Goal: Obtain resource: Download file/media

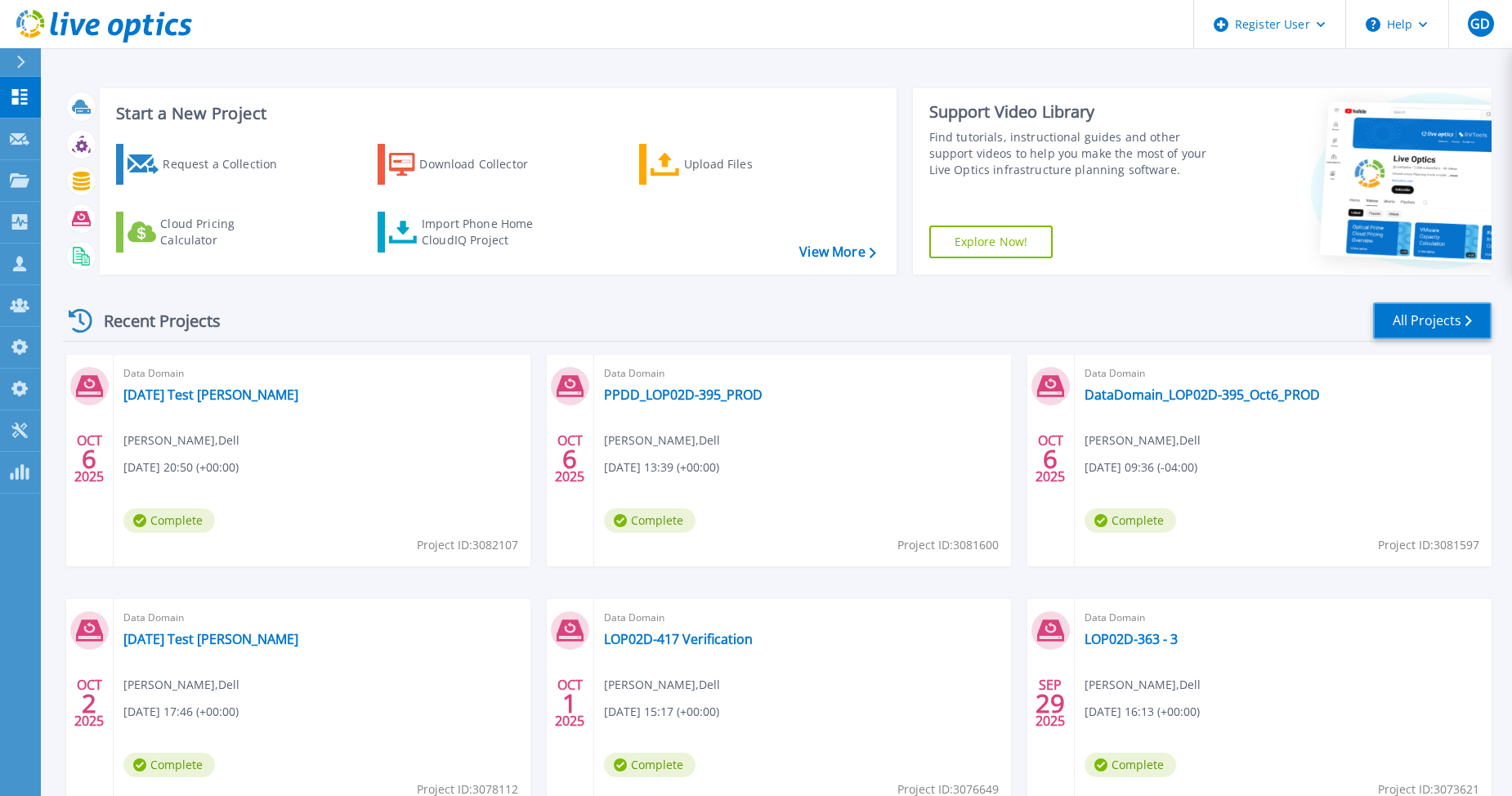
click at [1444, 321] on link "All Projects" at bounding box center [1432, 321] width 119 height 37
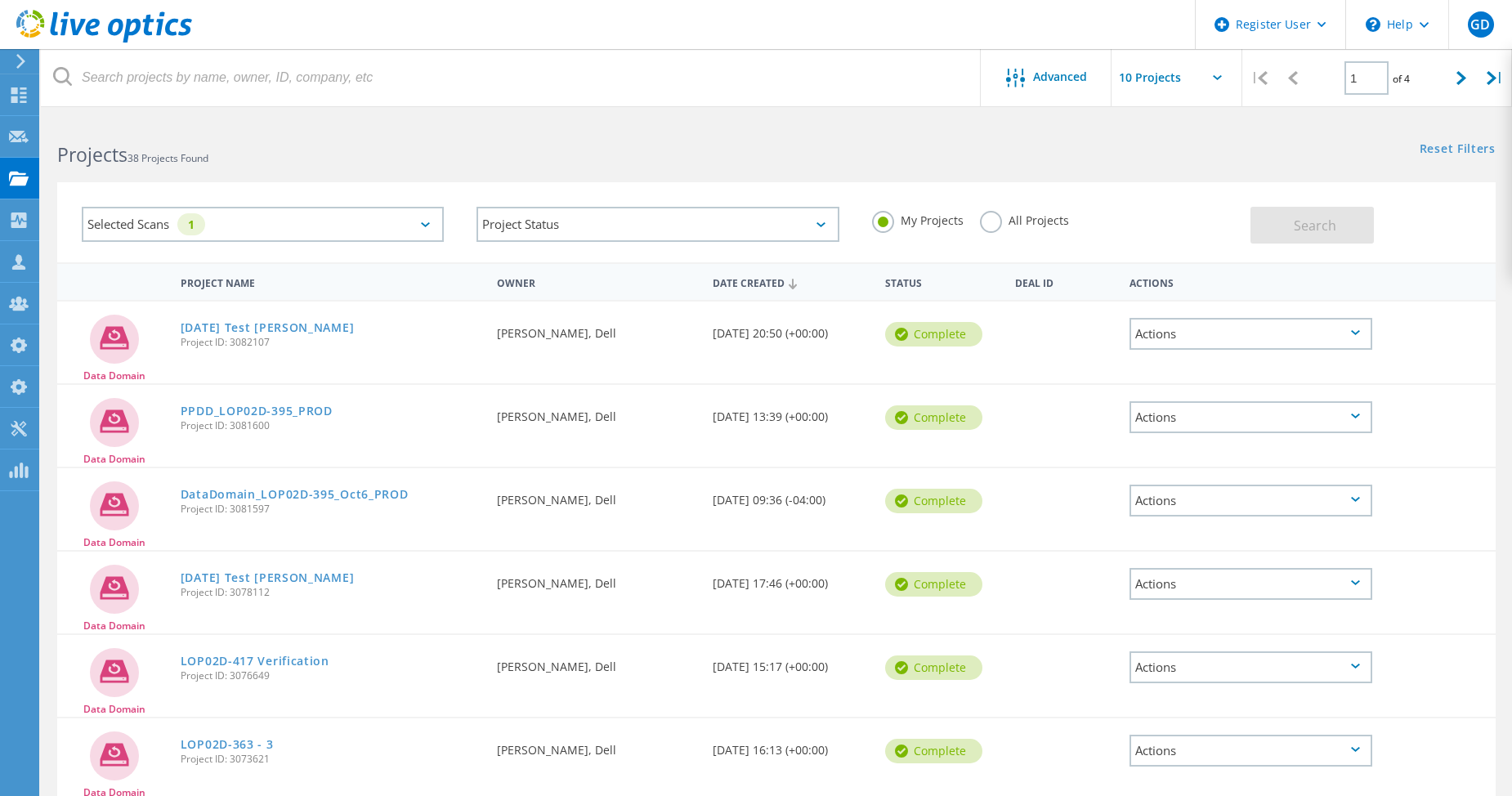
click at [996, 221] on label "All Projects" at bounding box center [1024, 218] width 89 height 16
click at [0, 0] on input "All Projects" at bounding box center [0, 0] width 0 height 0
click at [1271, 225] on button "Search" at bounding box center [1312, 225] width 123 height 37
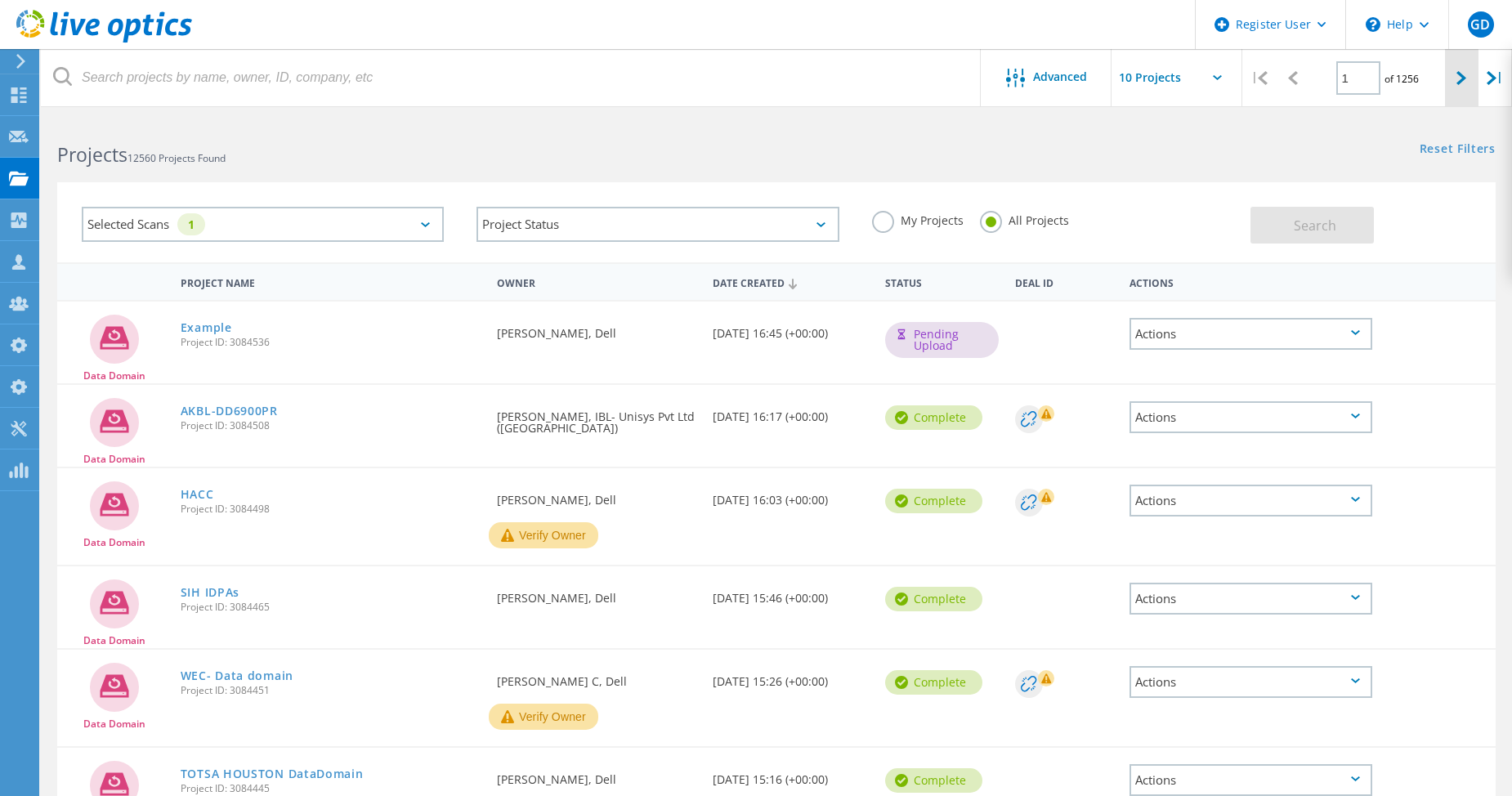
click at [1453, 88] on div at bounding box center [1461, 78] width 33 height 58
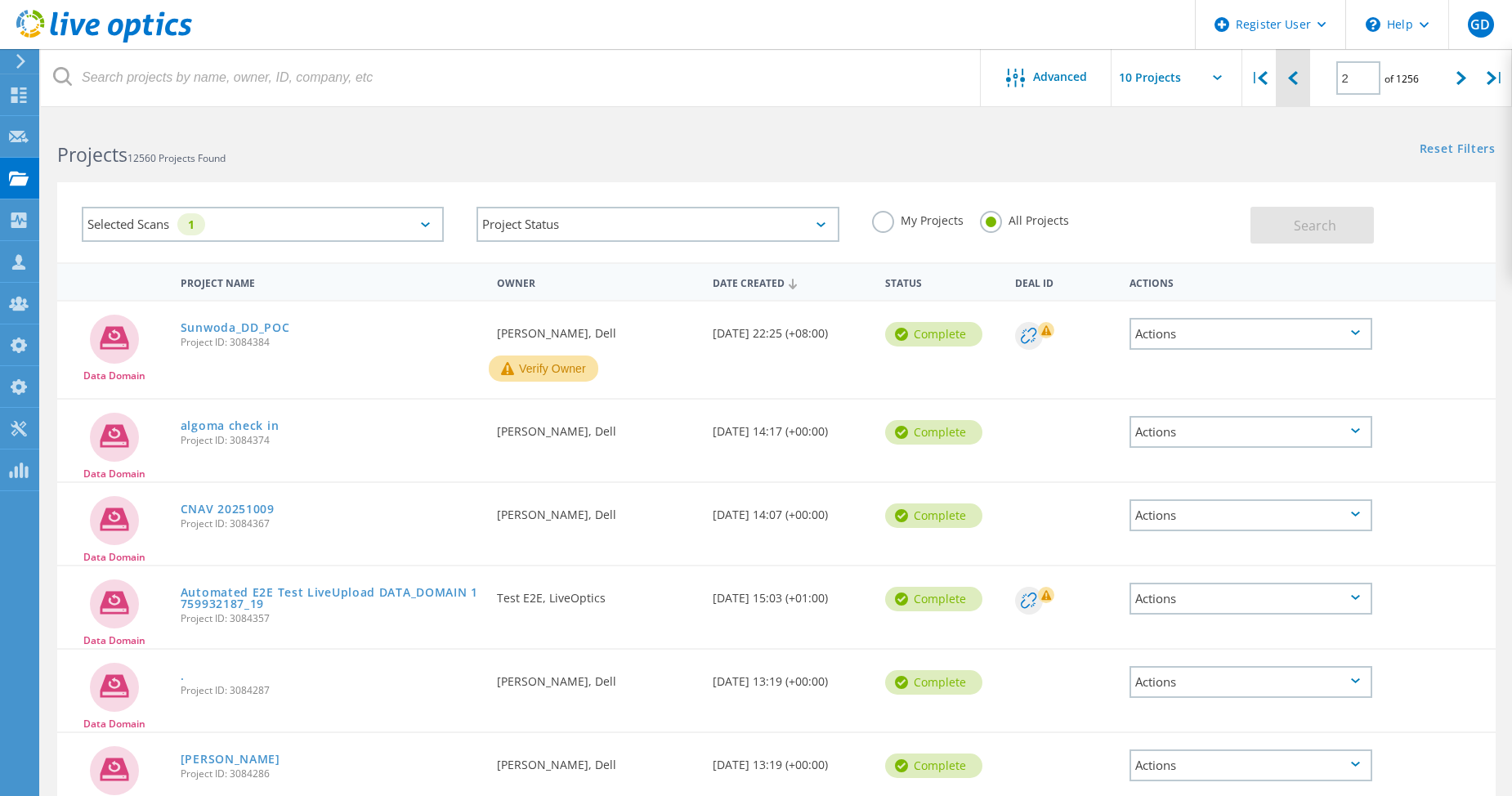
click at [1295, 91] on div at bounding box center [1292, 78] width 33 height 58
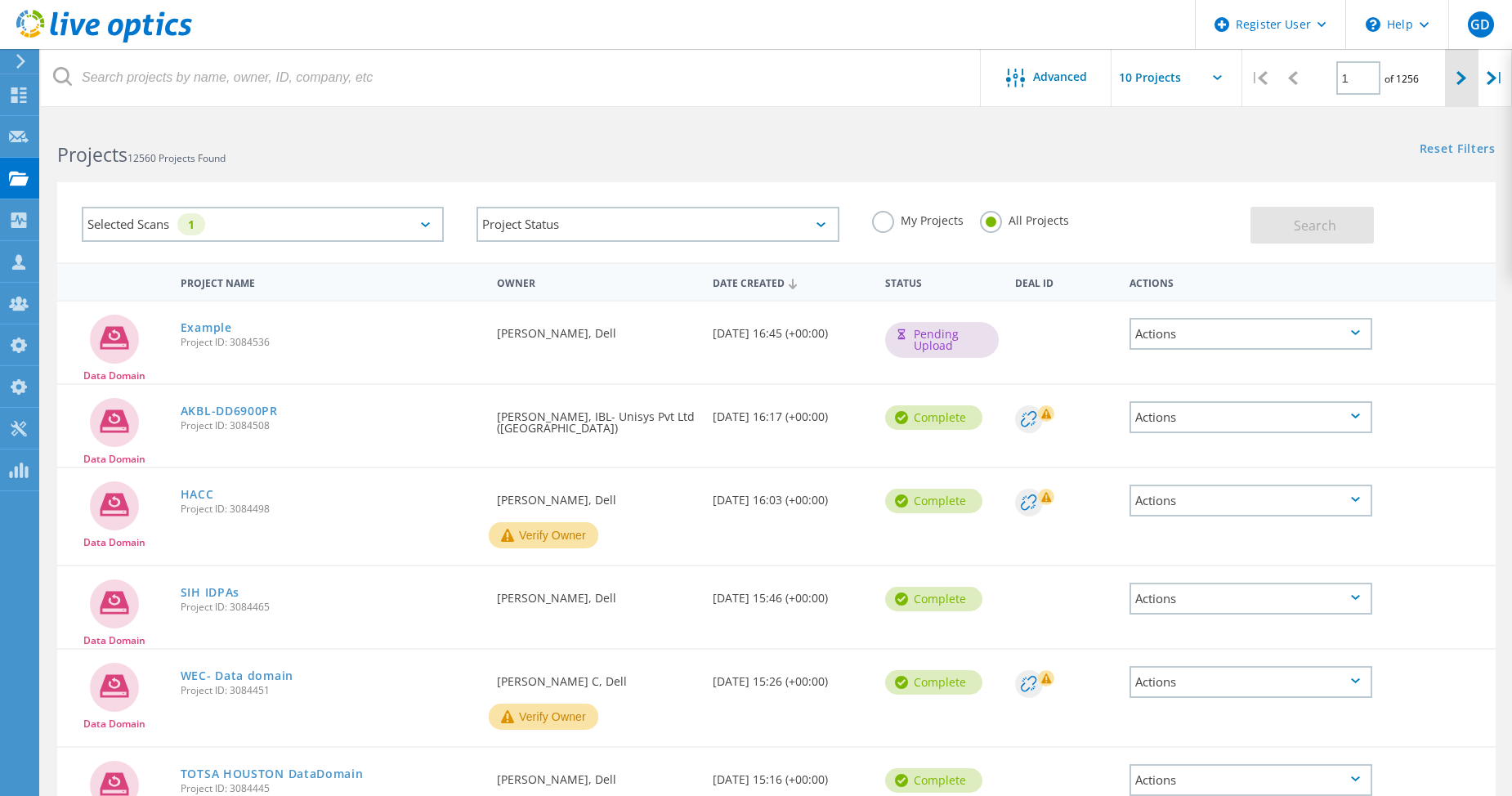
click at [1450, 89] on div at bounding box center [1461, 78] width 33 height 58
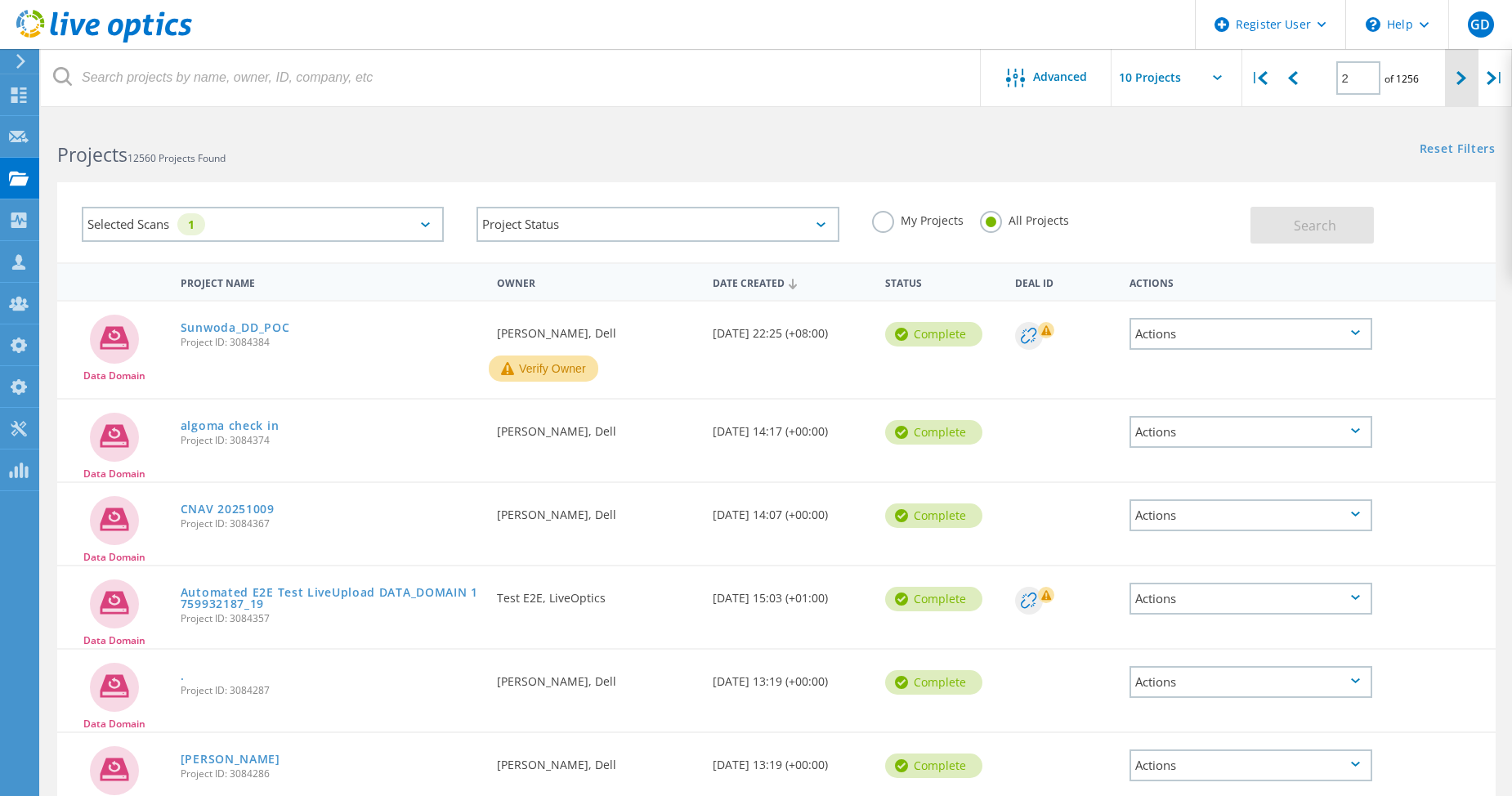
click at [1450, 89] on div at bounding box center [1461, 78] width 33 height 58
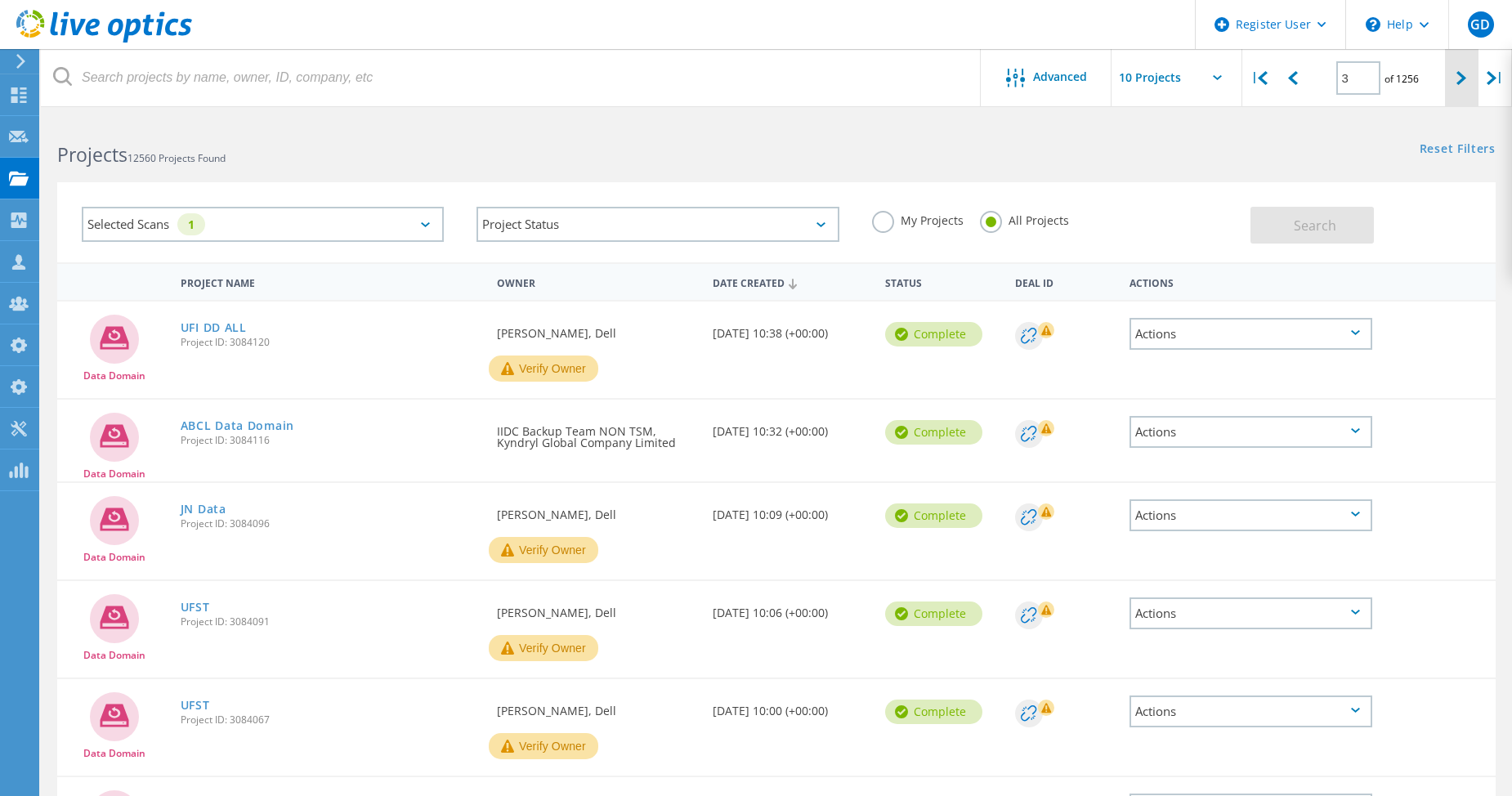
click at [1450, 89] on div at bounding box center [1461, 78] width 33 height 58
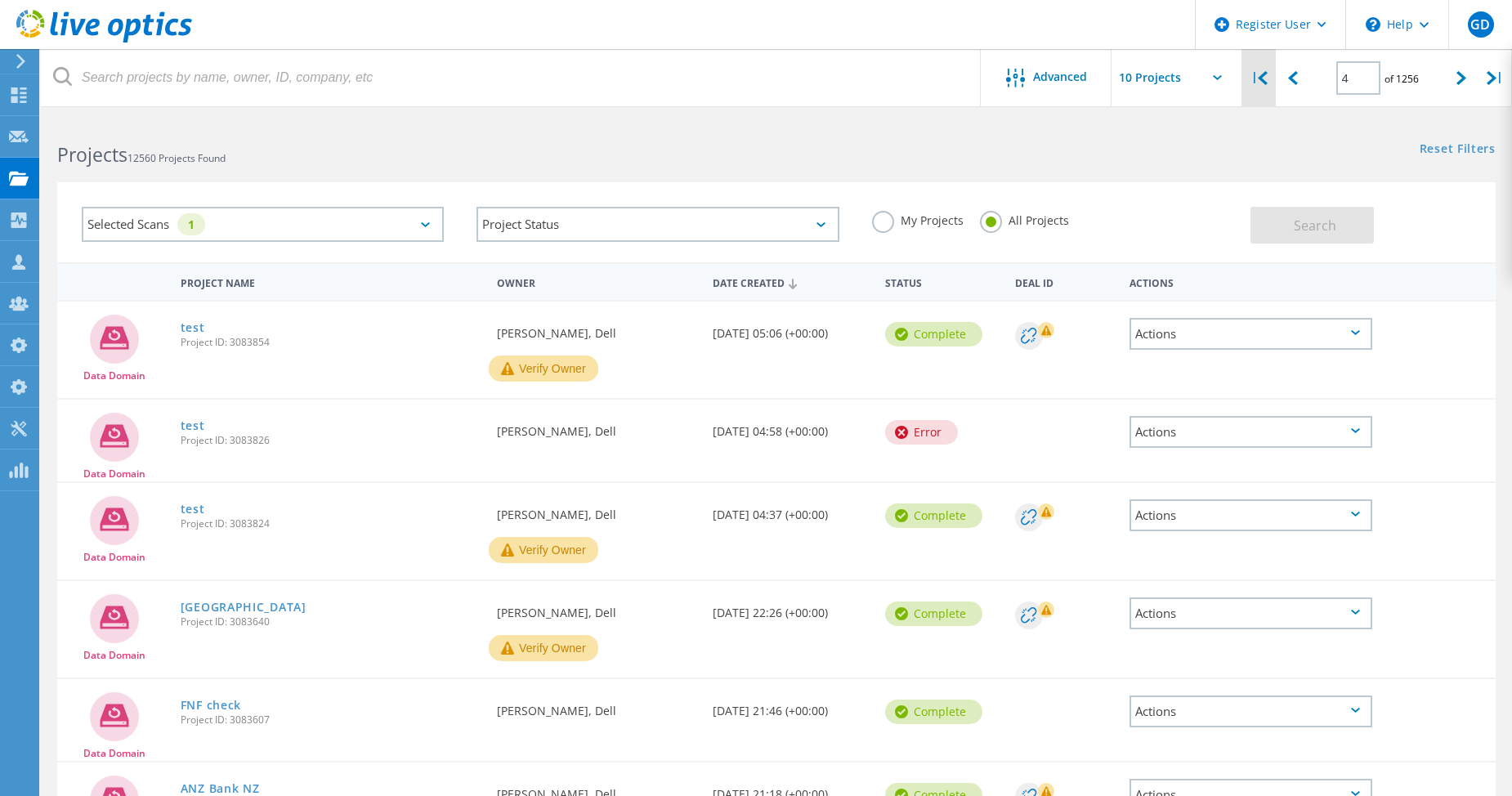
click at [1255, 88] on div "|" at bounding box center [1259, 78] width 33 height 58
type input "1"
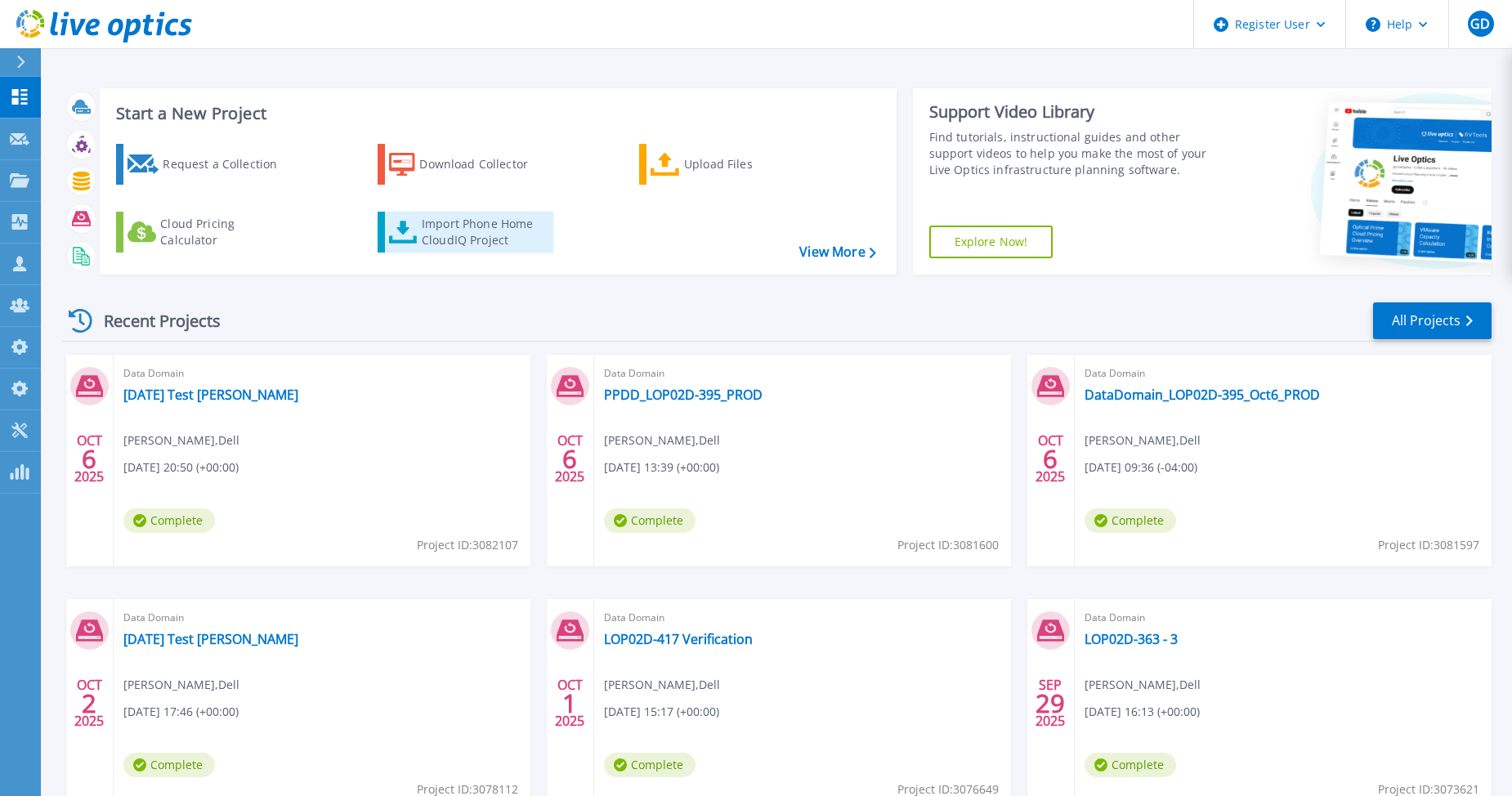
click at [469, 245] on div "Import Phone Home CloudIQ Project" at bounding box center [486, 232] width 128 height 32
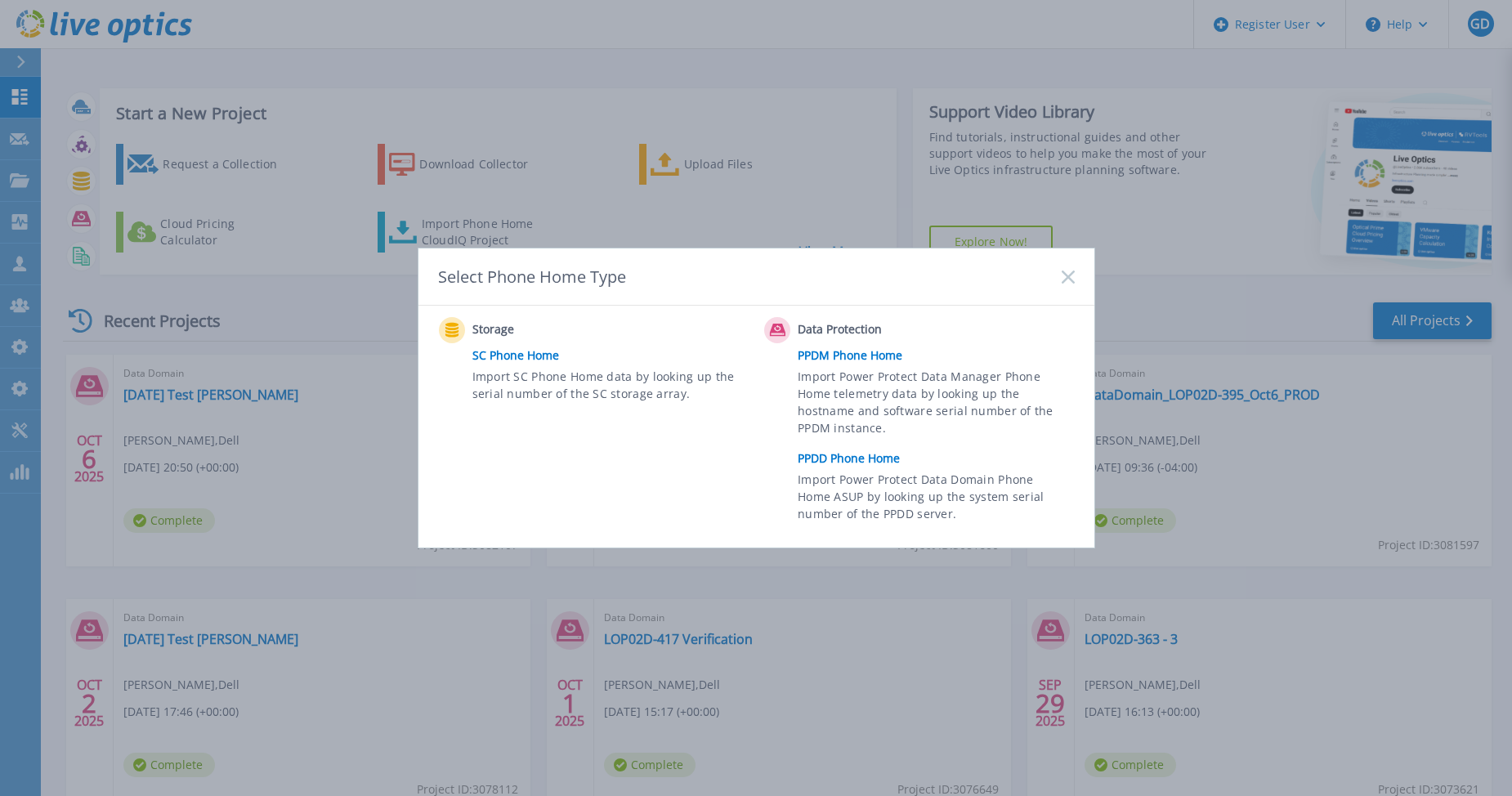
click at [870, 460] on link "PPDD Phone Home" at bounding box center [939, 458] width 285 height 24
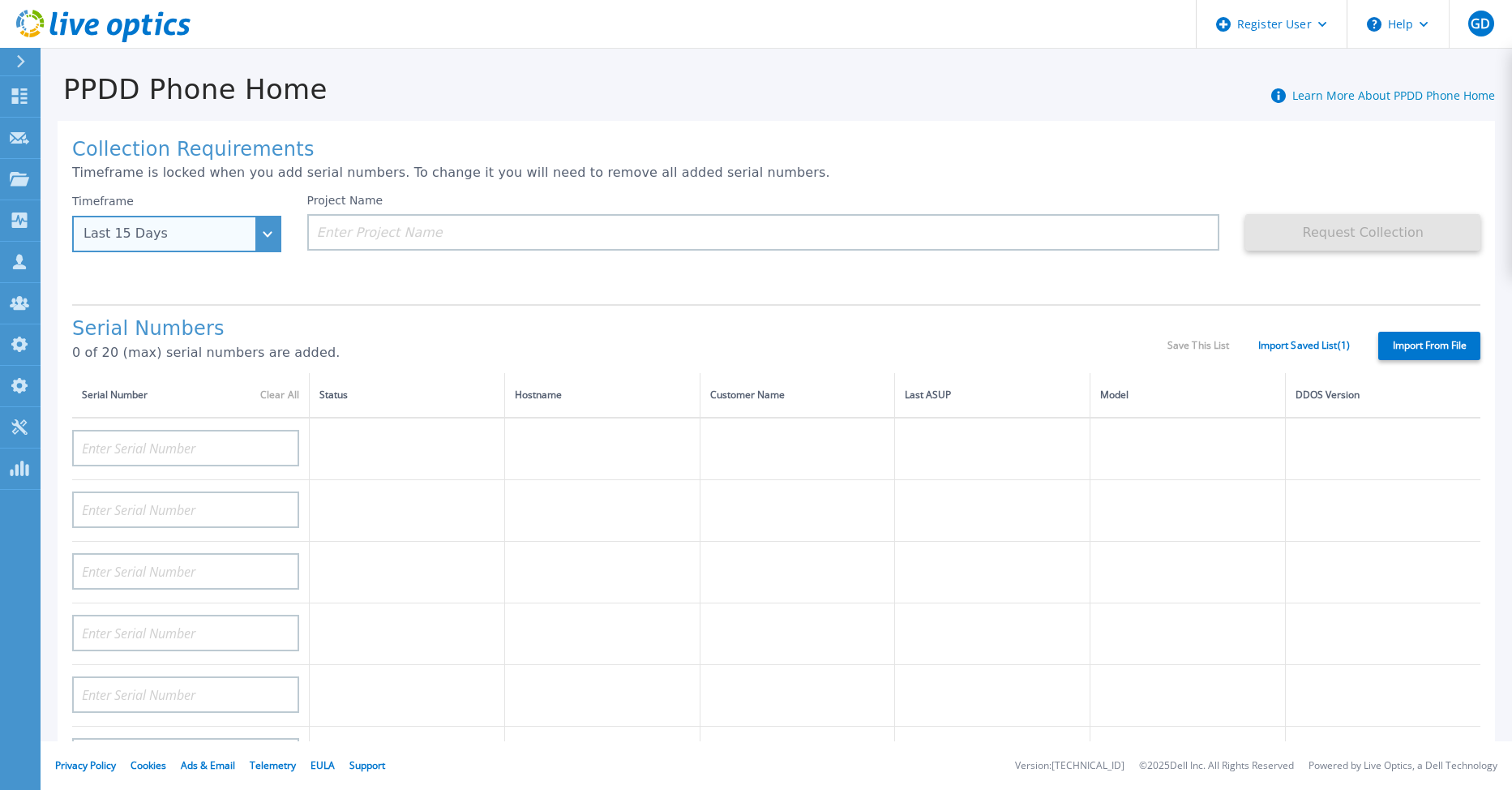
click at [262, 246] on div "Last 15 Days" at bounding box center [176, 234] width 209 height 37
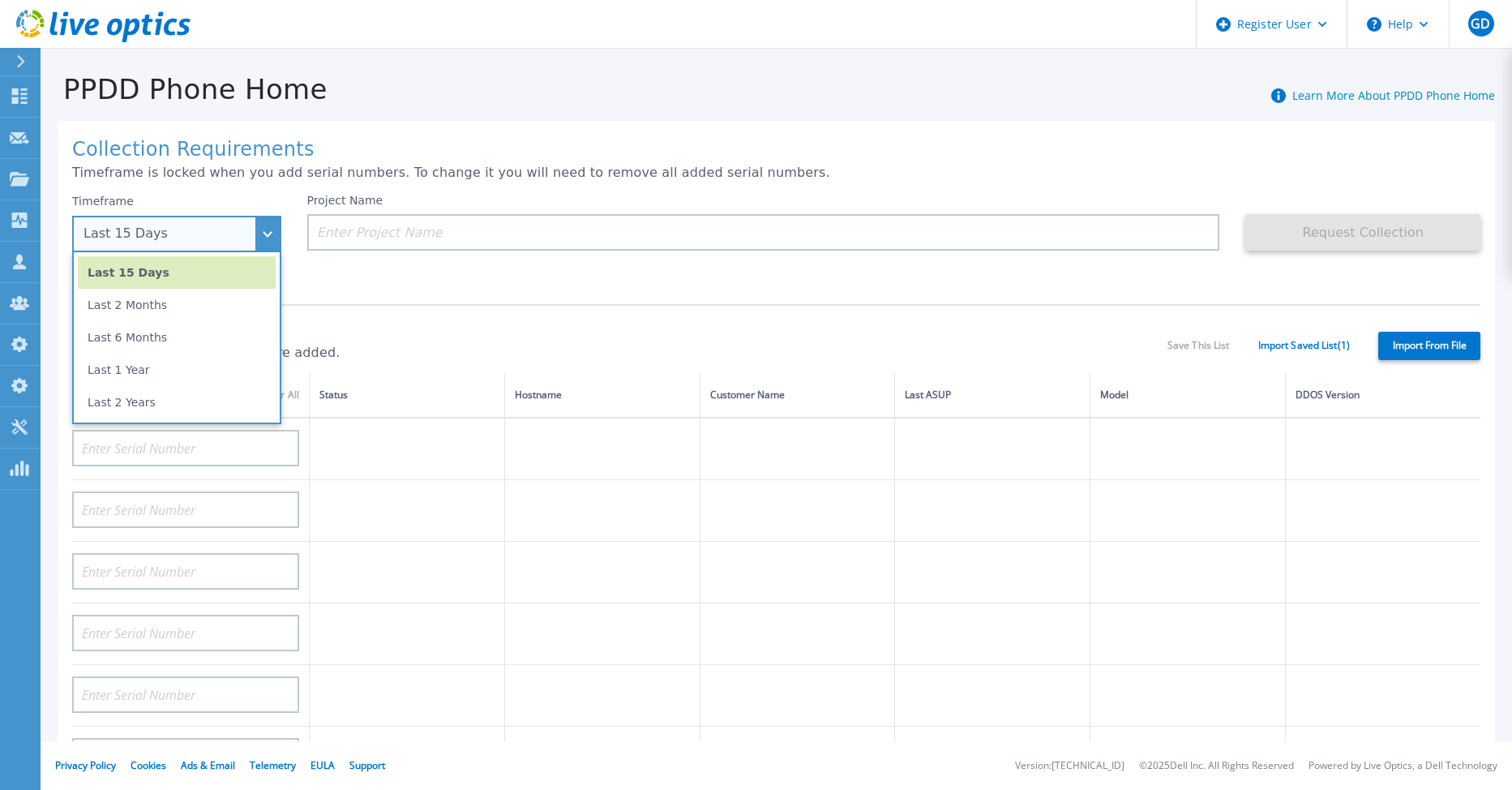
click at [178, 278] on li "Last 15 Days" at bounding box center [177, 272] width 198 height 32
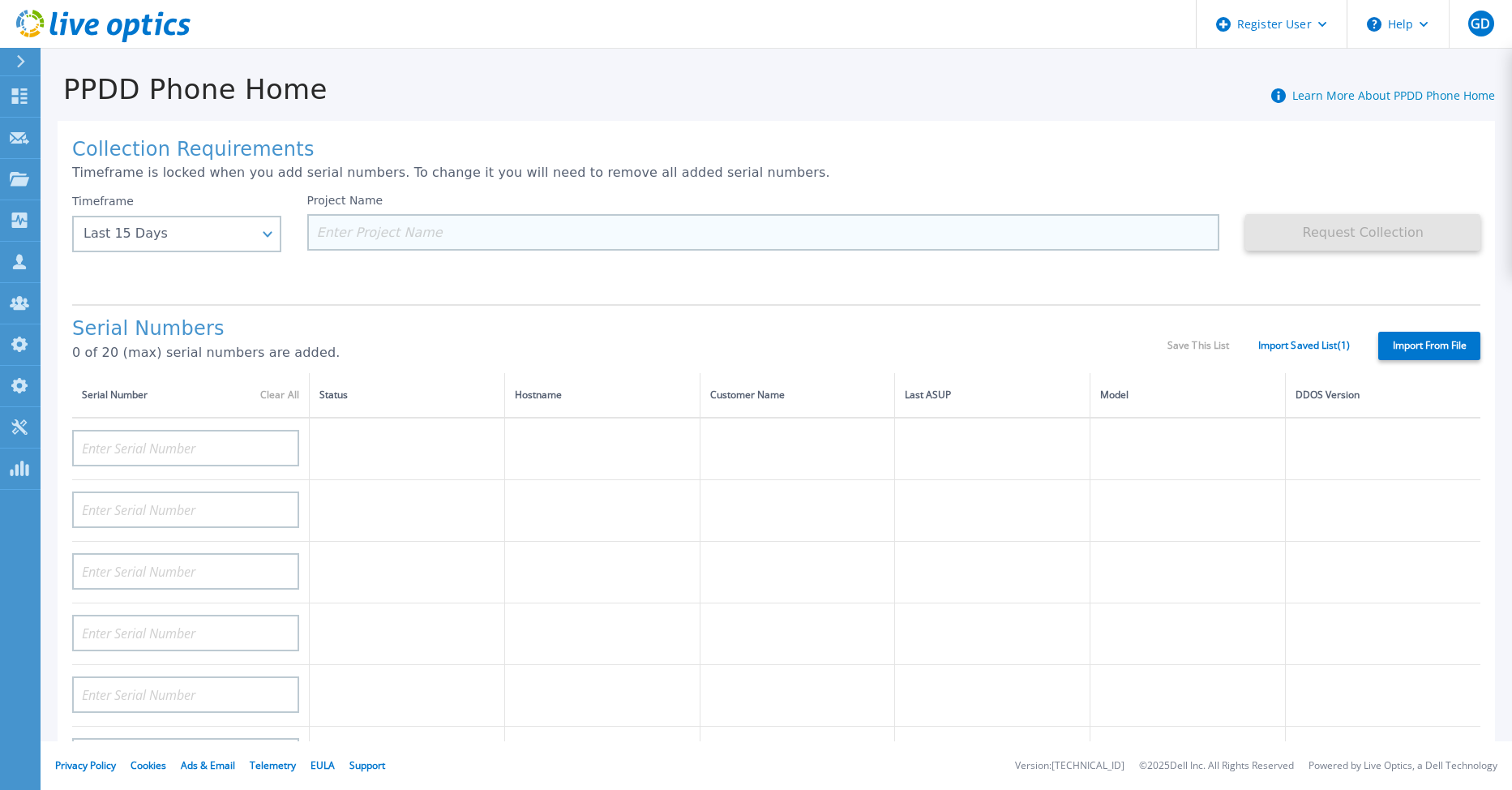
click at [360, 235] on input at bounding box center [763, 233] width 913 height 37
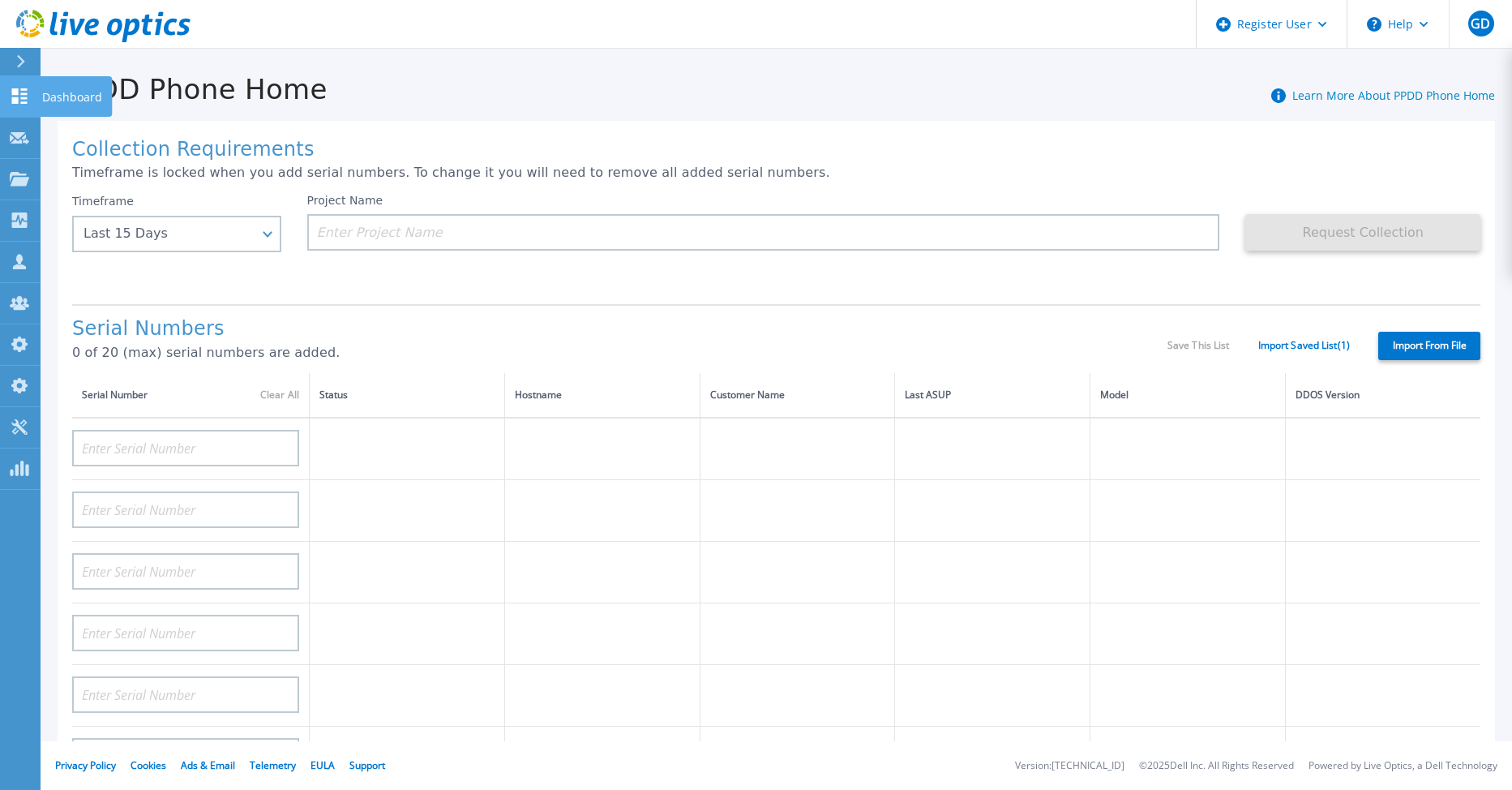
click at [14, 98] on icon at bounding box center [19, 96] width 16 height 16
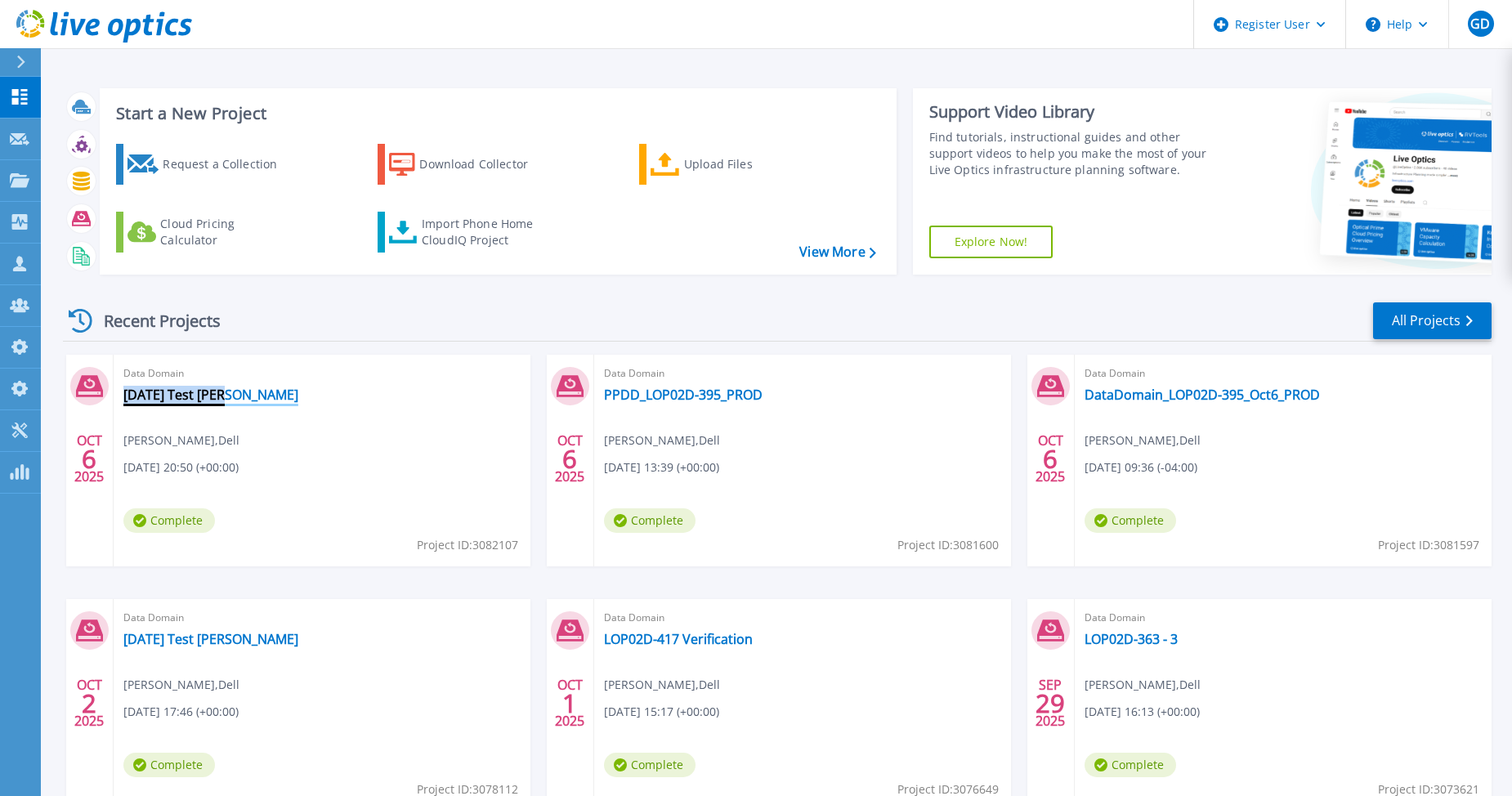
drag, startPoint x: 230, startPoint y: 394, endPoint x: 124, endPoint y: 397, distance: 106.0
click at [124, 397] on div "Data Domain Oct 6 Test Gerry Gerry Dunn , Dell 10/06/2025, 20:50 (+00:00) Compl…" at bounding box center [323, 461] width 417 height 211
copy link "[DATE] Test [PERSON_NAME]"
click at [466, 241] on div "Import Phone Home CloudIQ Project" at bounding box center [486, 232] width 128 height 32
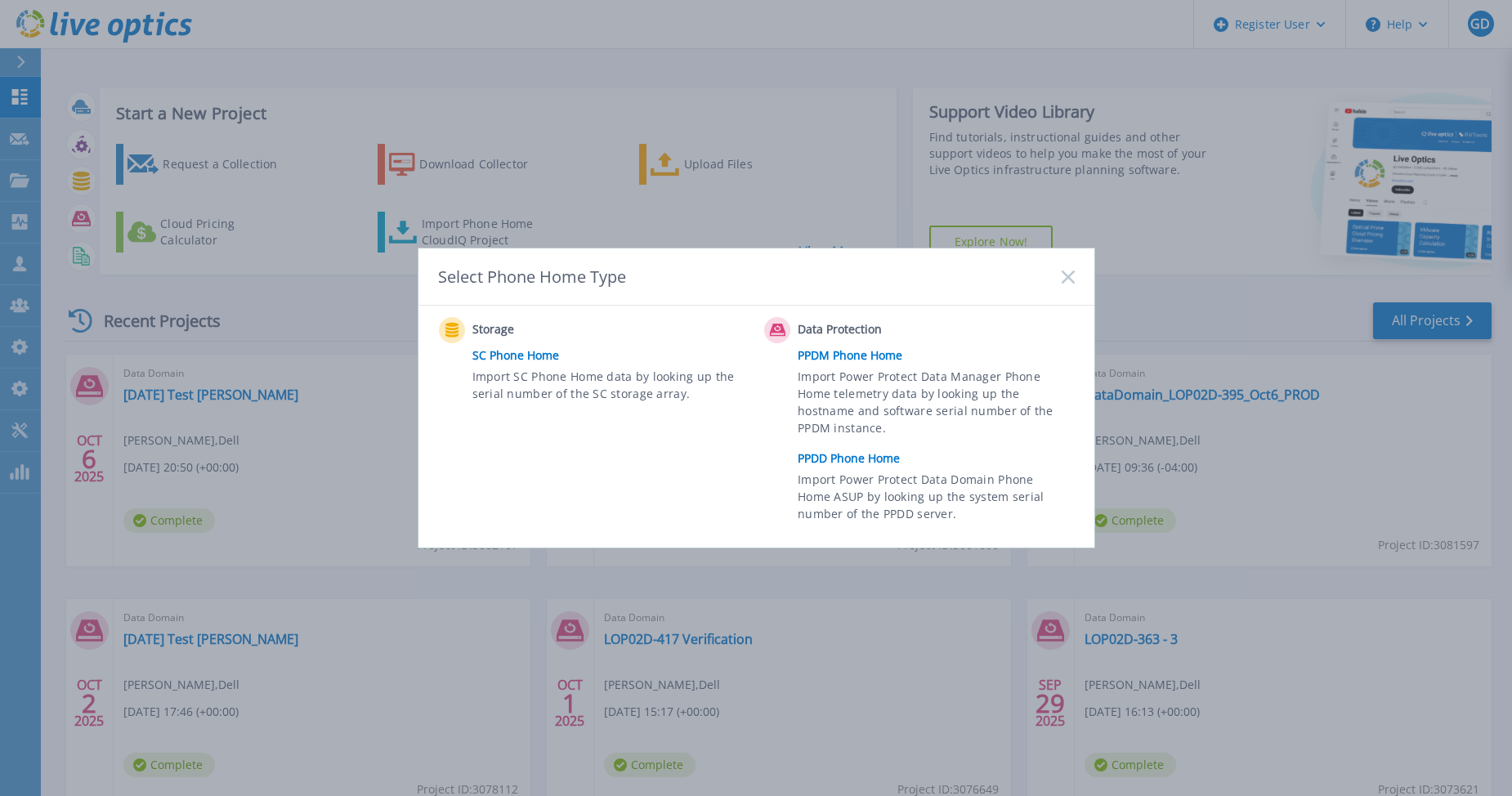
click at [844, 457] on link "PPDD Phone Home" at bounding box center [939, 458] width 285 height 24
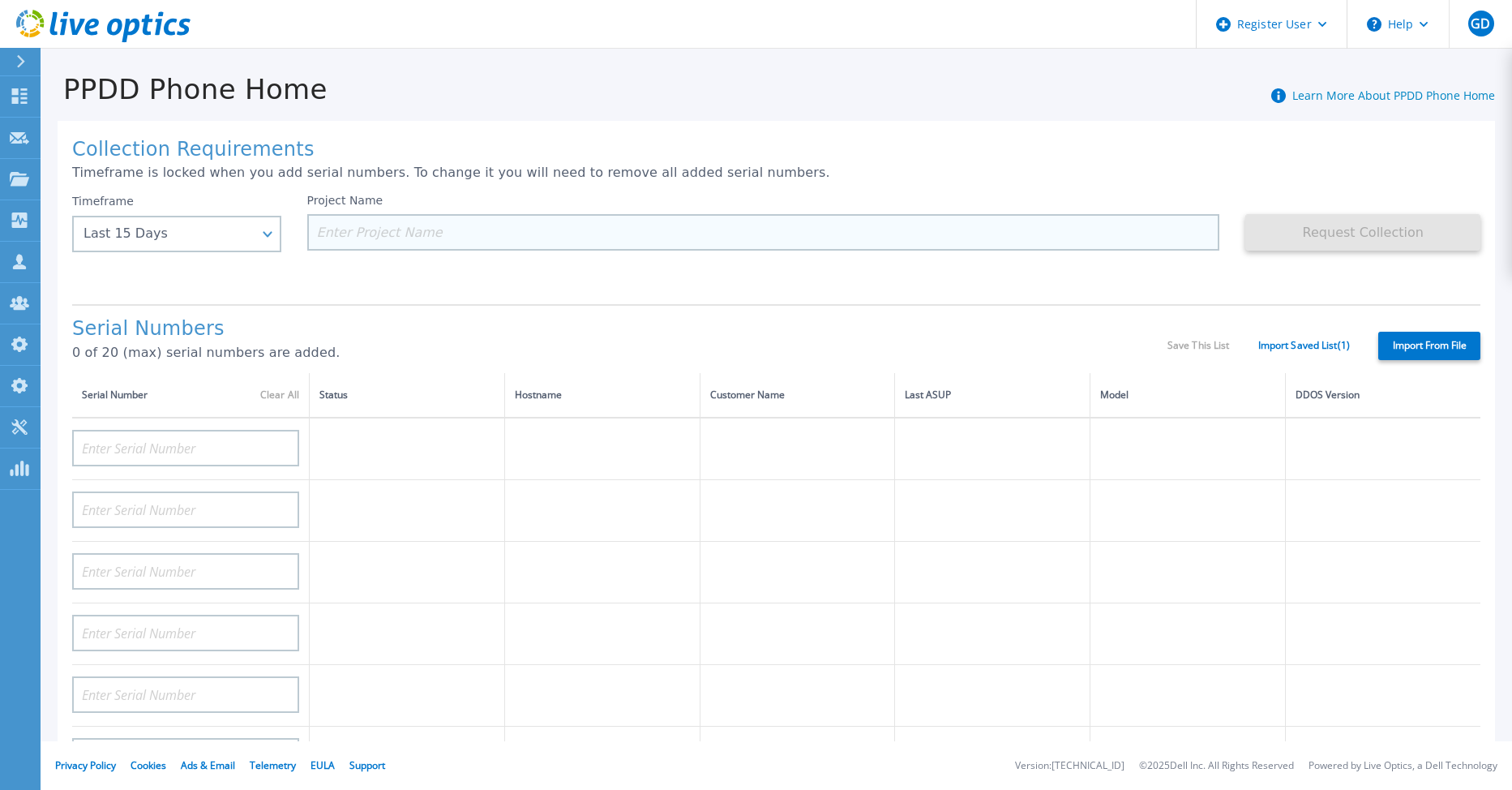
click at [379, 236] on input at bounding box center [763, 233] width 913 height 37
paste input "[DATE] Test [PERSON_NAME]"
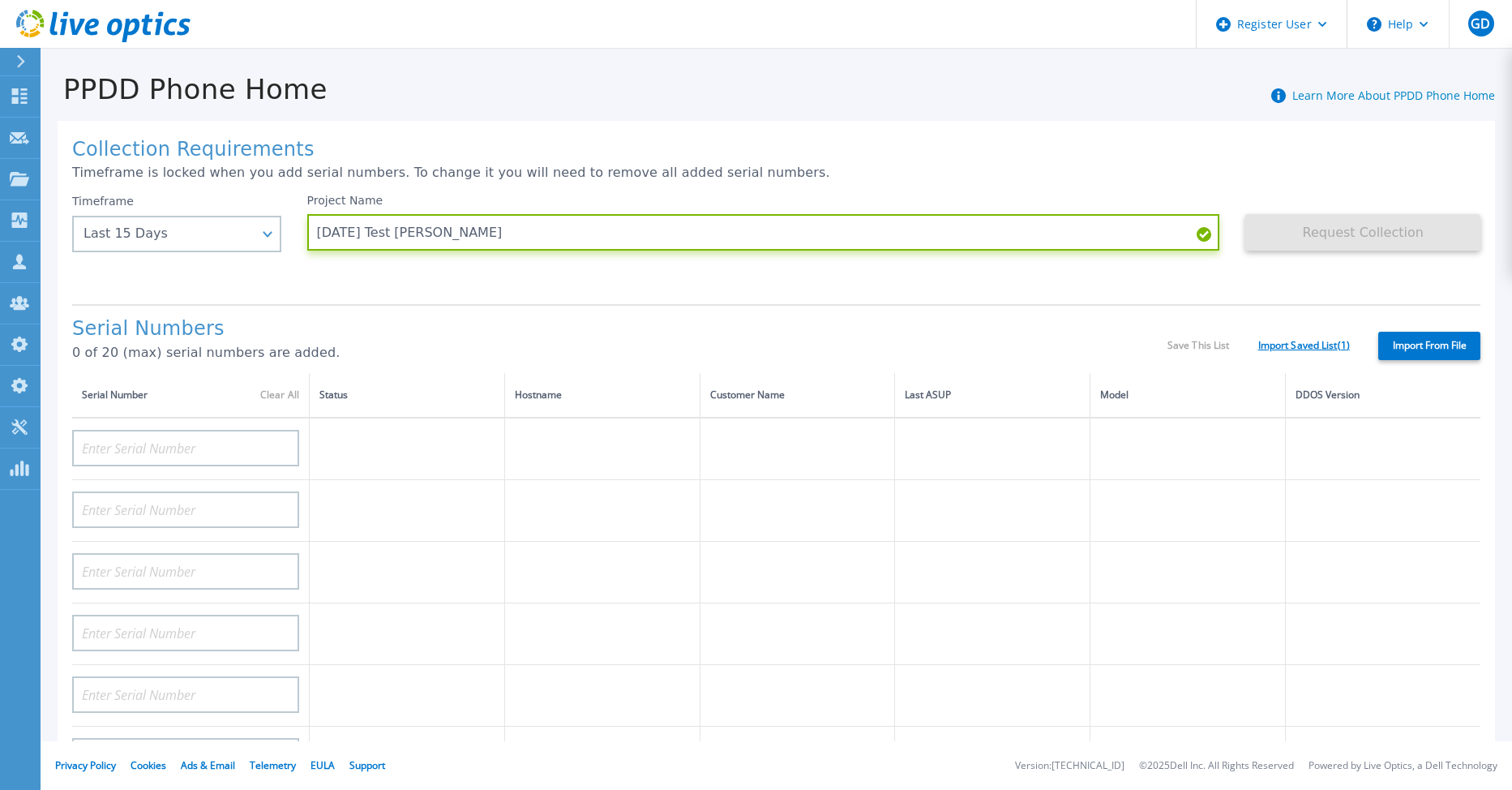
type input "[DATE] Test [PERSON_NAME]"
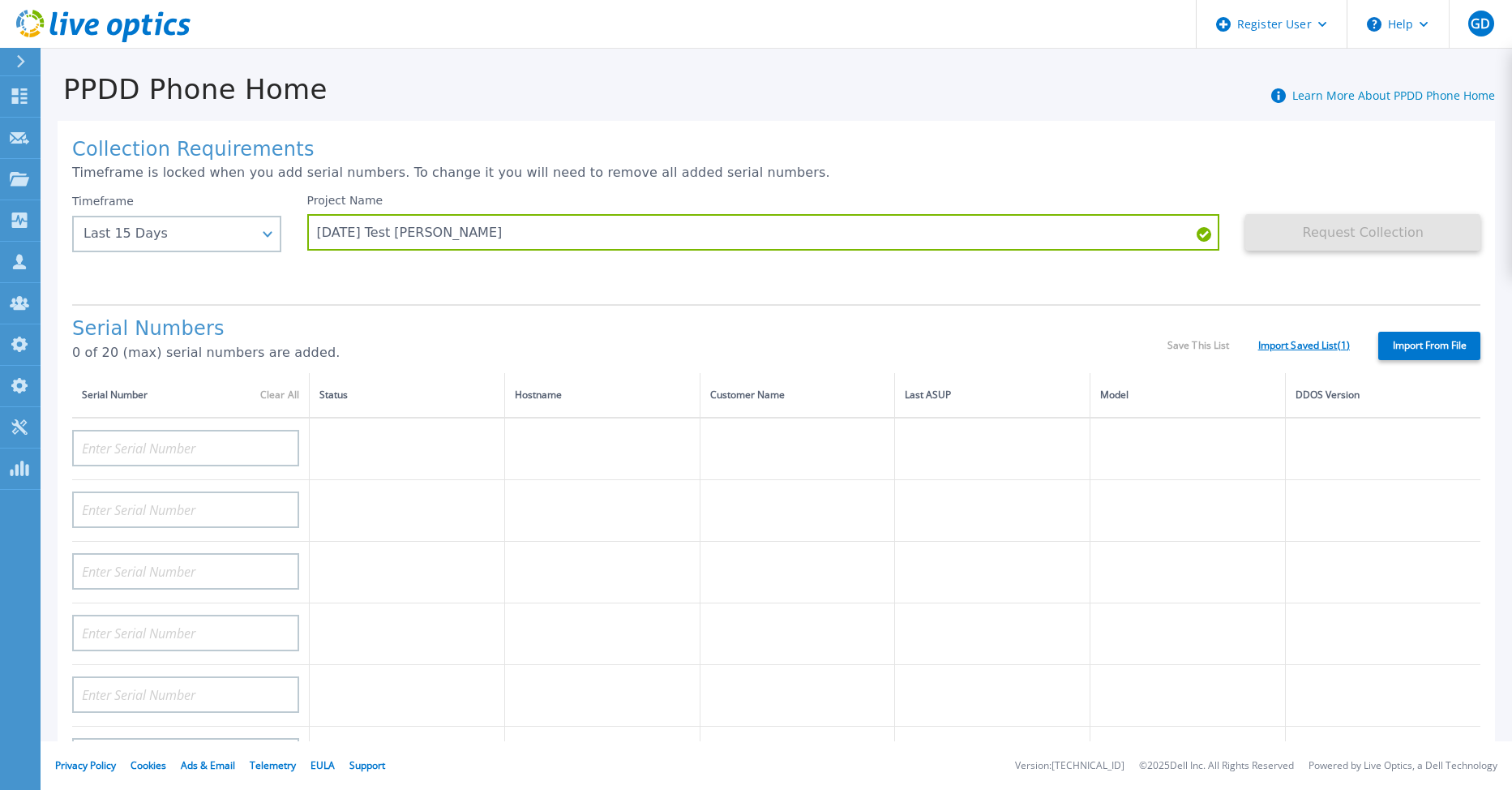
click at [1283, 346] on link "Import Saved List ( 1 )" at bounding box center [1304, 345] width 92 height 11
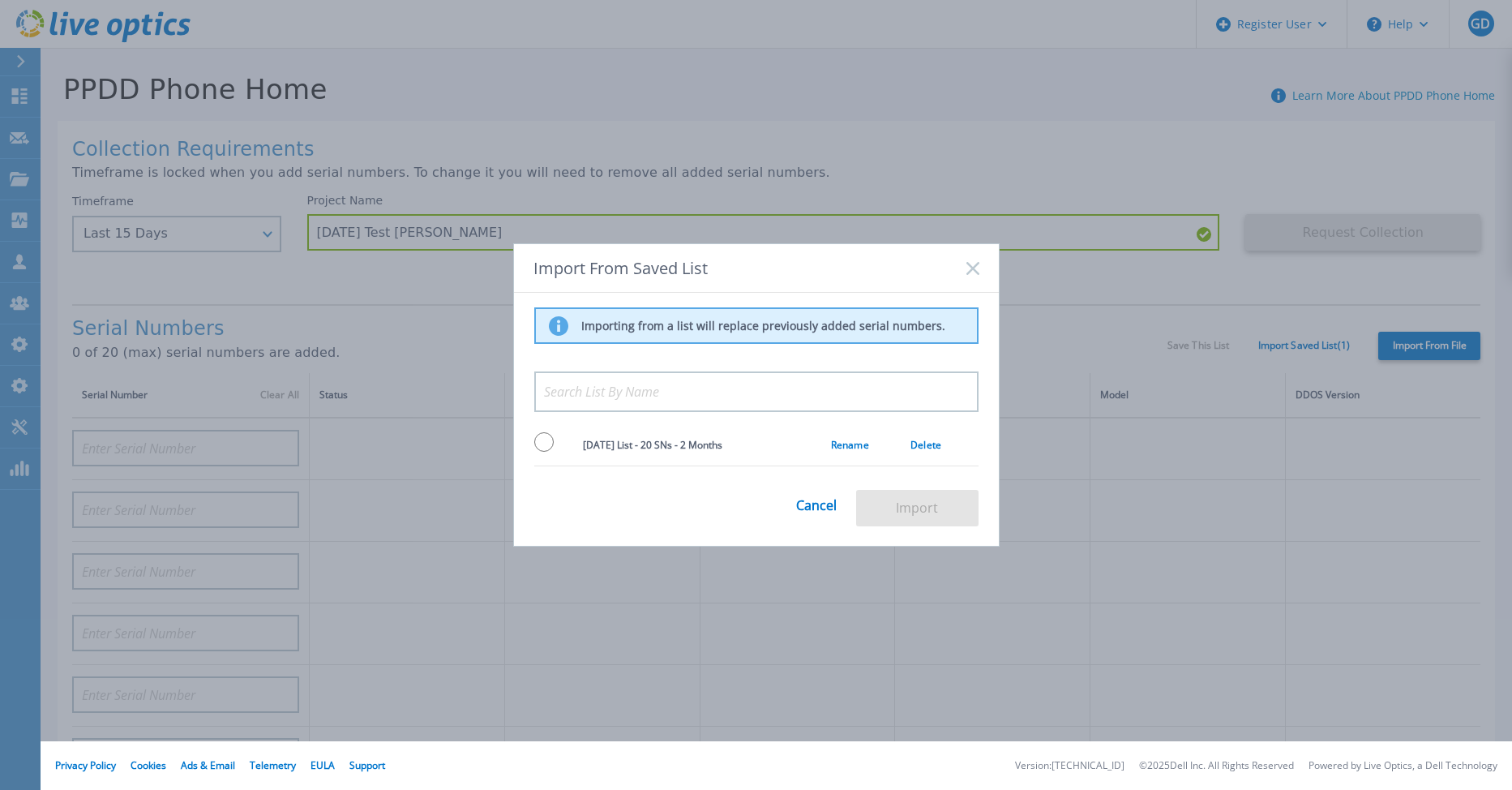
click at [537, 444] on input "radio" at bounding box center [544, 441] width 19 height 19
radio input "true"
click at [912, 502] on button "Import" at bounding box center [917, 508] width 122 height 37
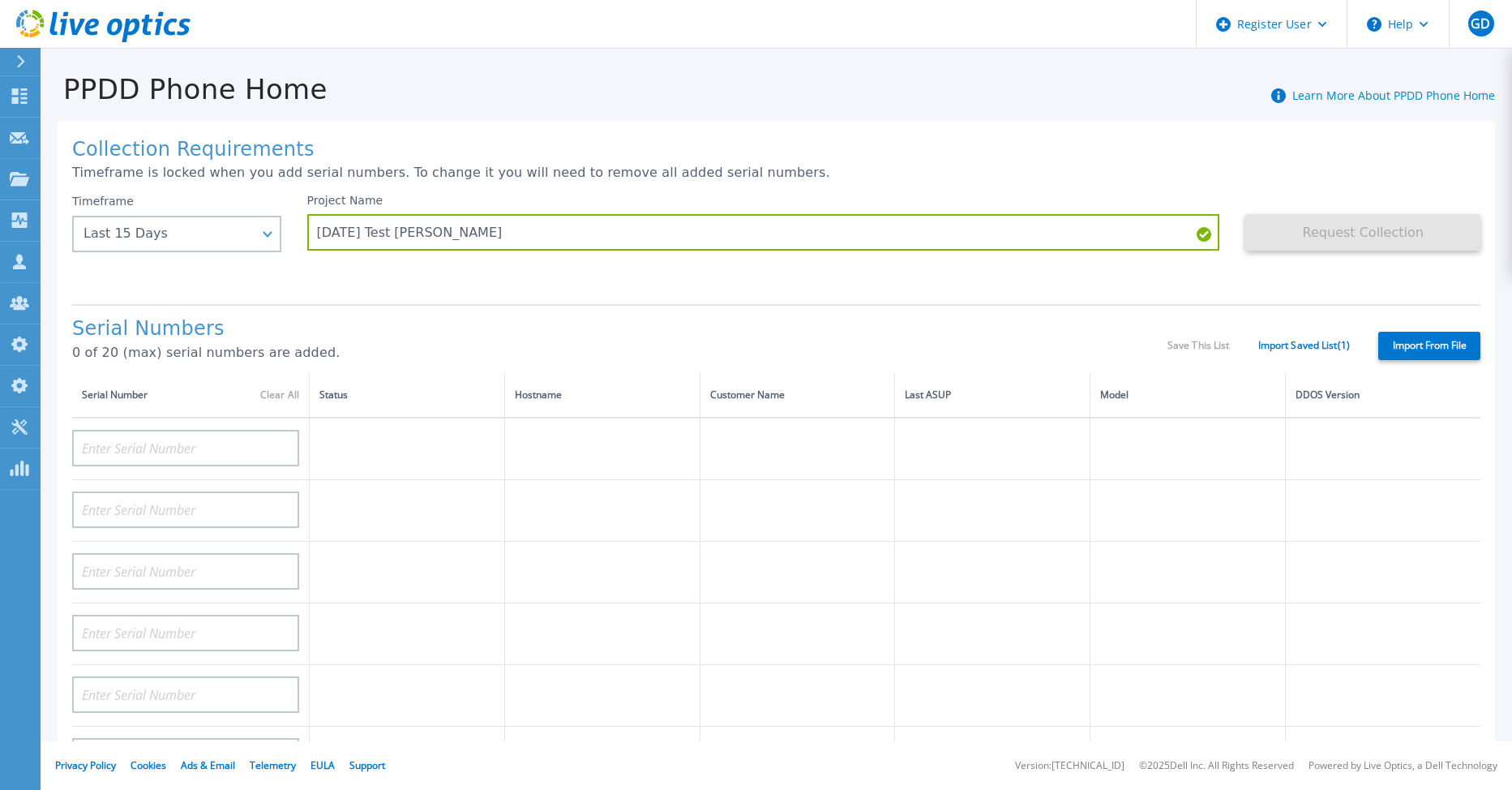
type input "APX00232004278"
type input "TF3J4180100097"
type input "DE404211748719"
type input "APM00181610916"
type input "APM00223204559"
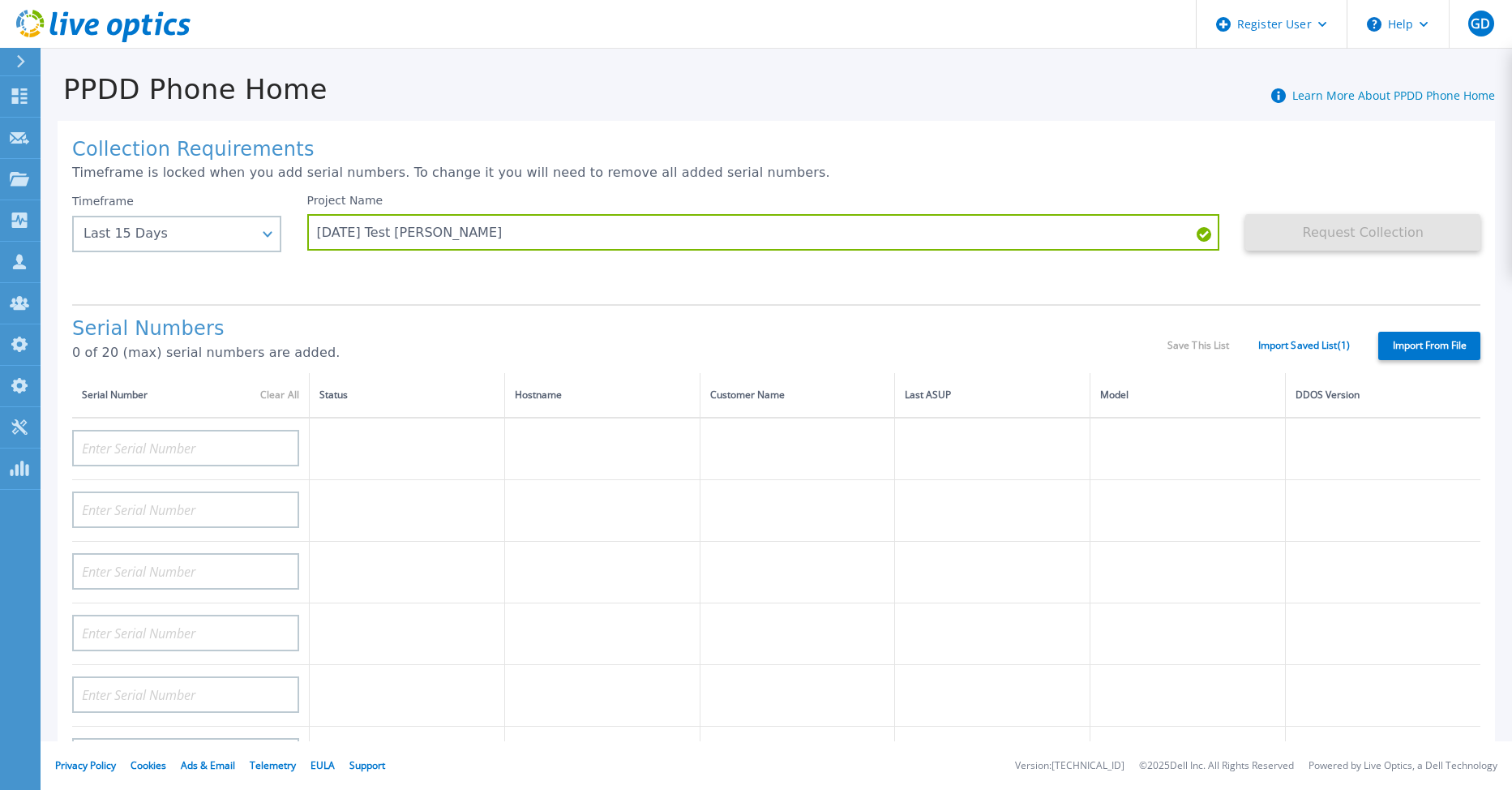
type input "APM00181623902"
type input "APM00213408994"
type input "CKM00192200744"
type input "APX00241704861"
type input "APM00214907936"
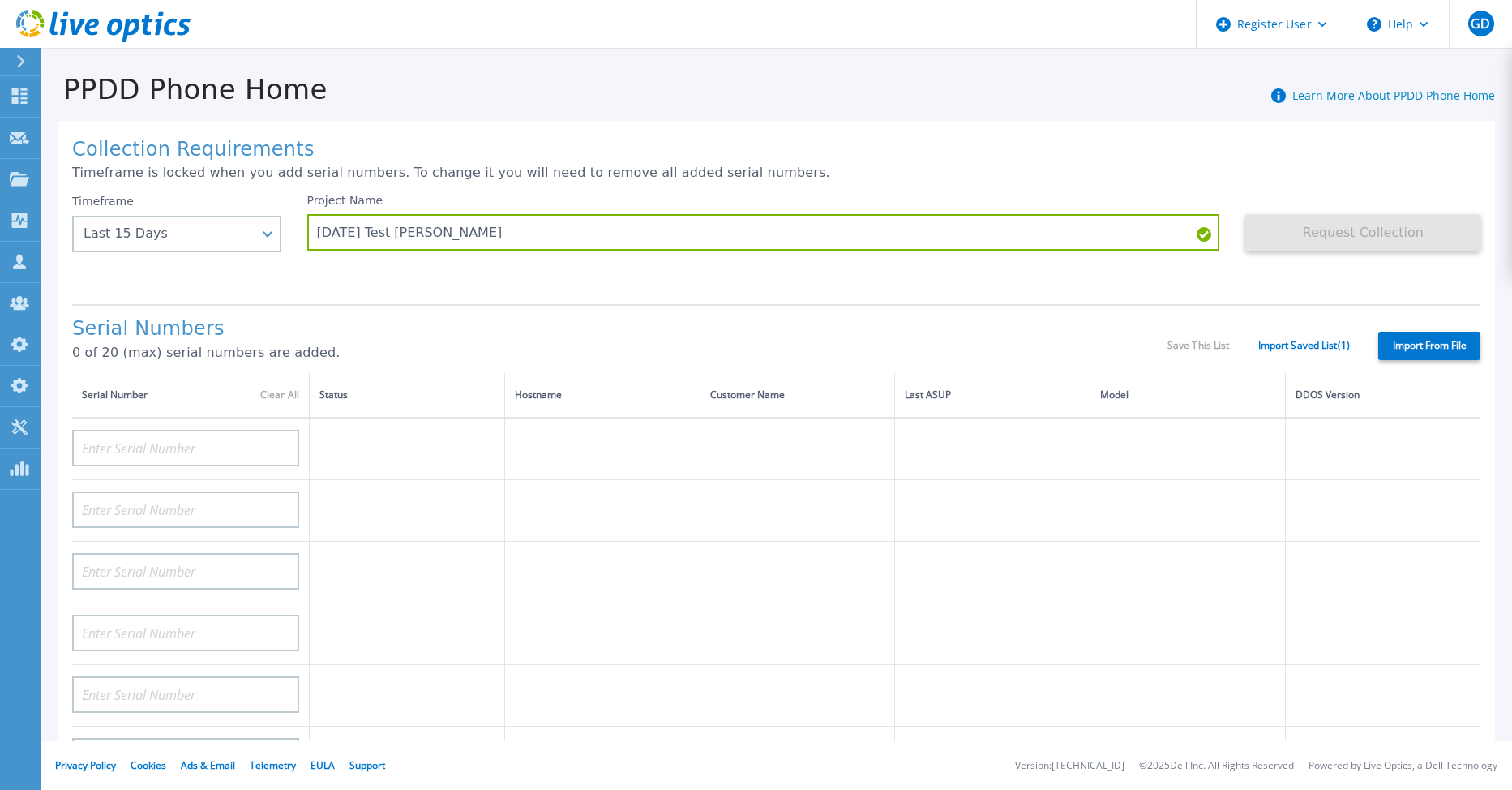
type input "CKM00193701478"
type input "CKM00184602619"
type input "APM00203219154"
type input "APM00212026970"
type input "APX00221800030"
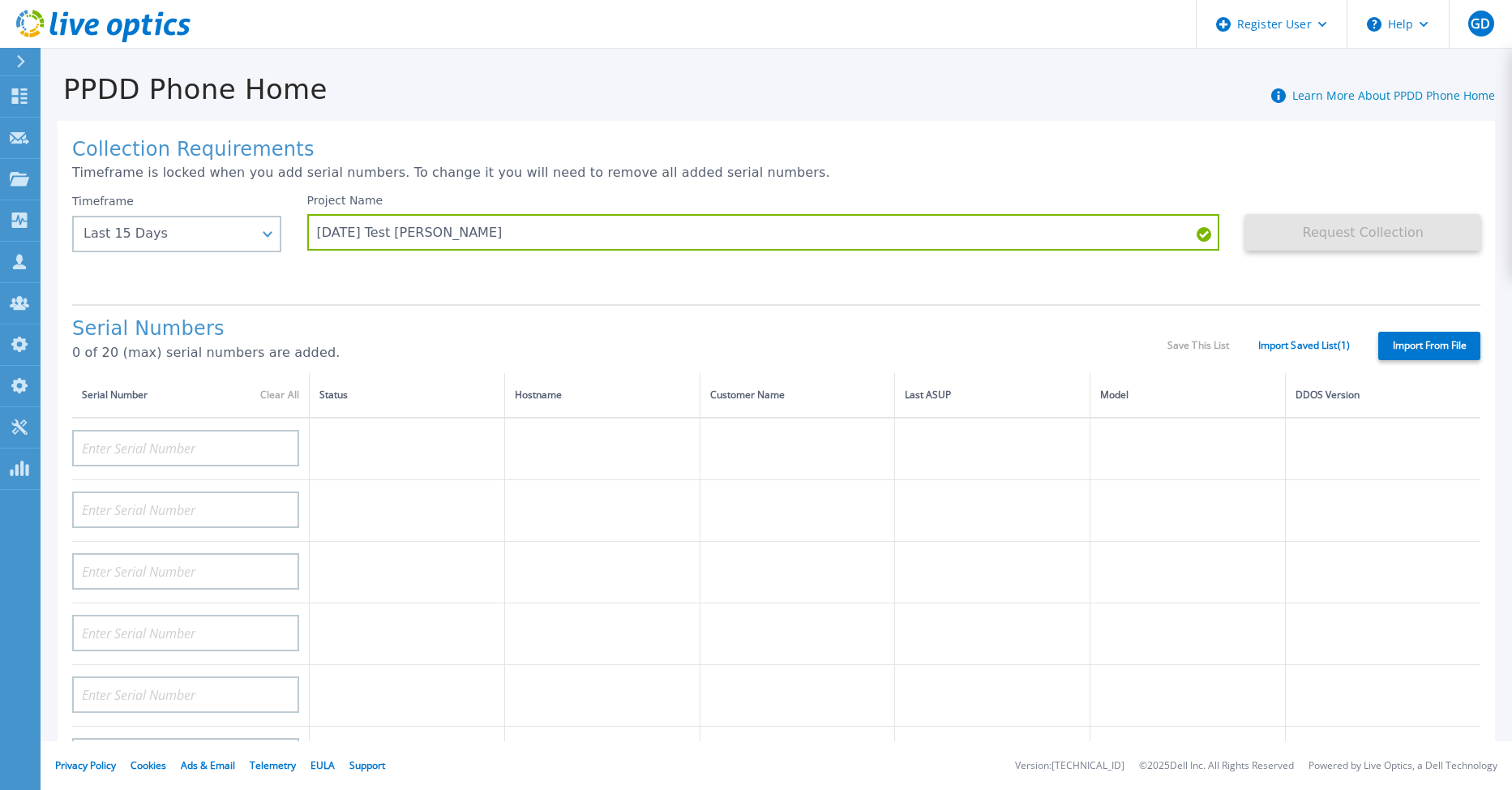
type input "APM00211507774"
type input "APM00212712898"
type input "APM00184715882"
type input "APM00211204803"
type input "APM00212026971"
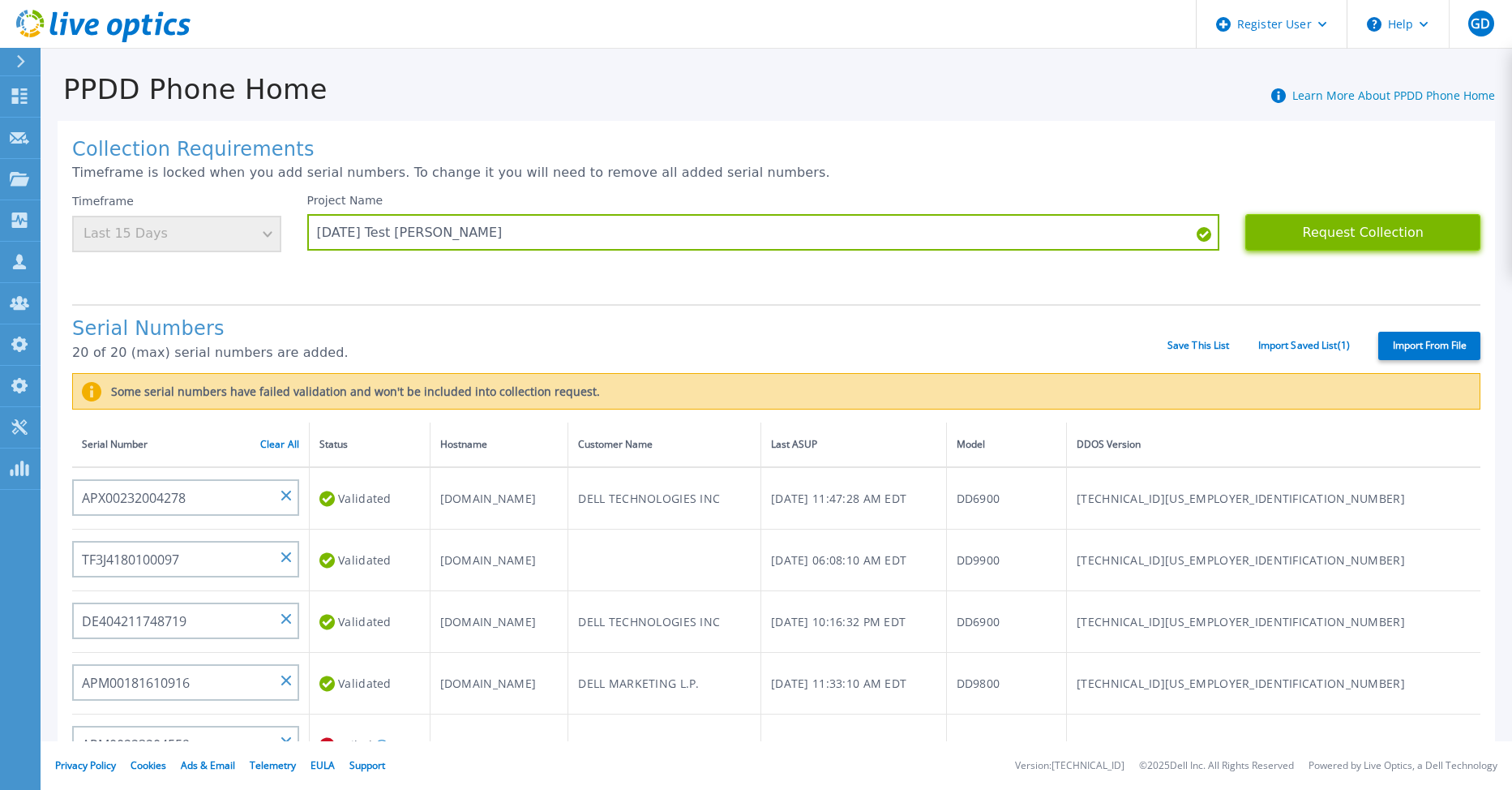
click at [1334, 230] on button "Request Collection" at bounding box center [1363, 233] width 235 height 37
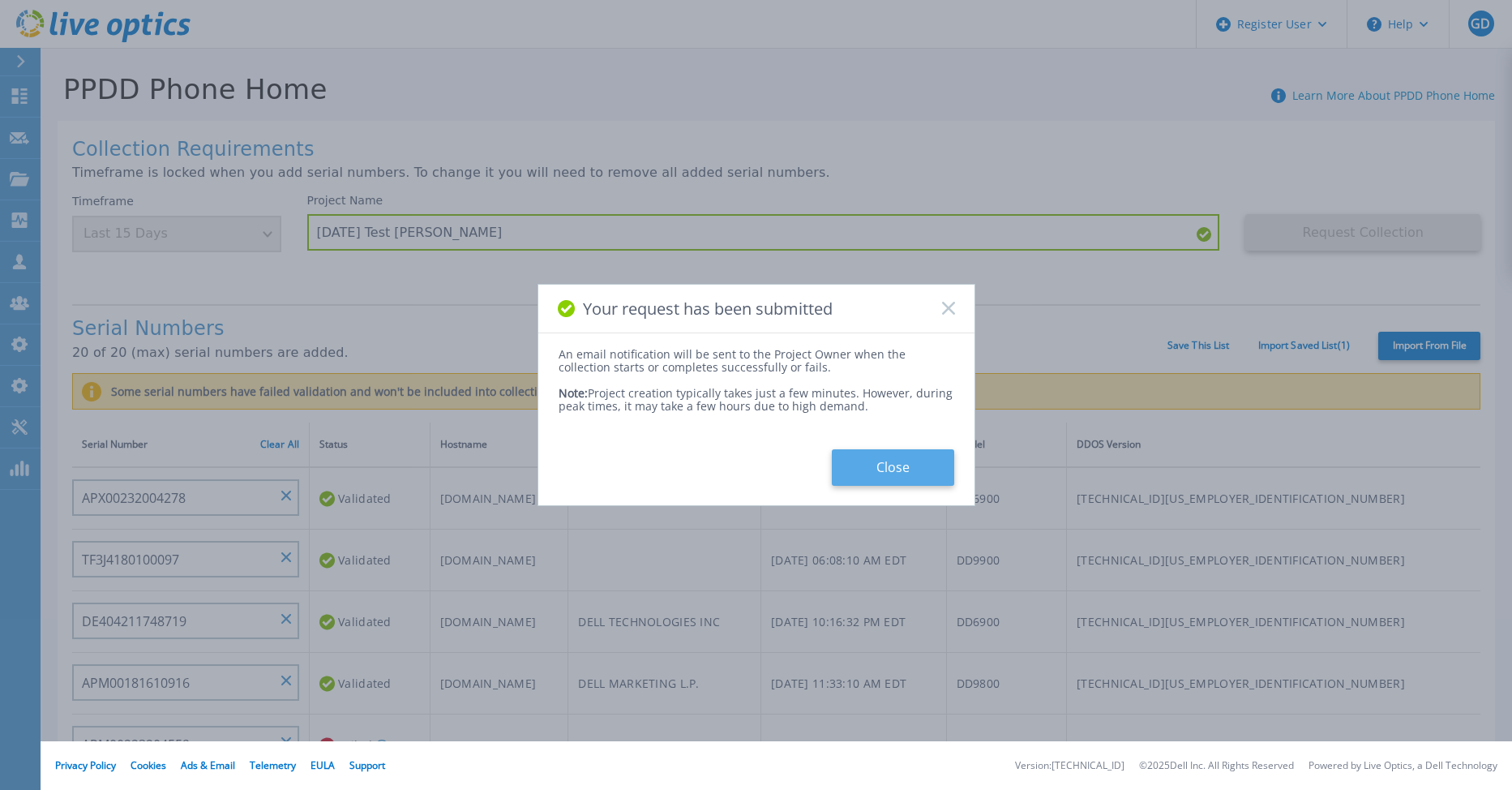
click at [900, 471] on button "Close" at bounding box center [892, 467] width 122 height 37
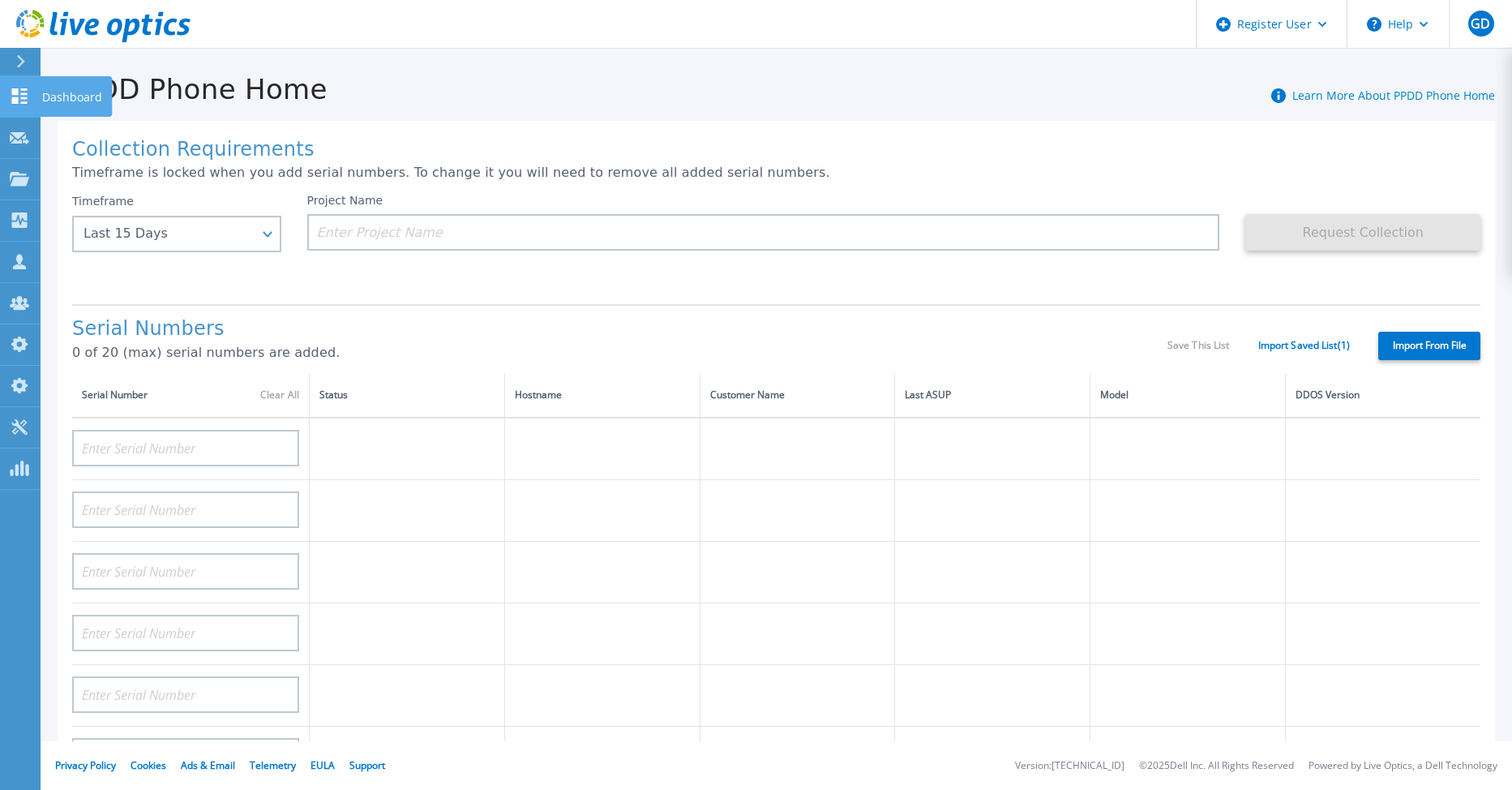
click at [30, 99] on link "Dashboard Dashboard" at bounding box center [20, 97] width 40 height 41
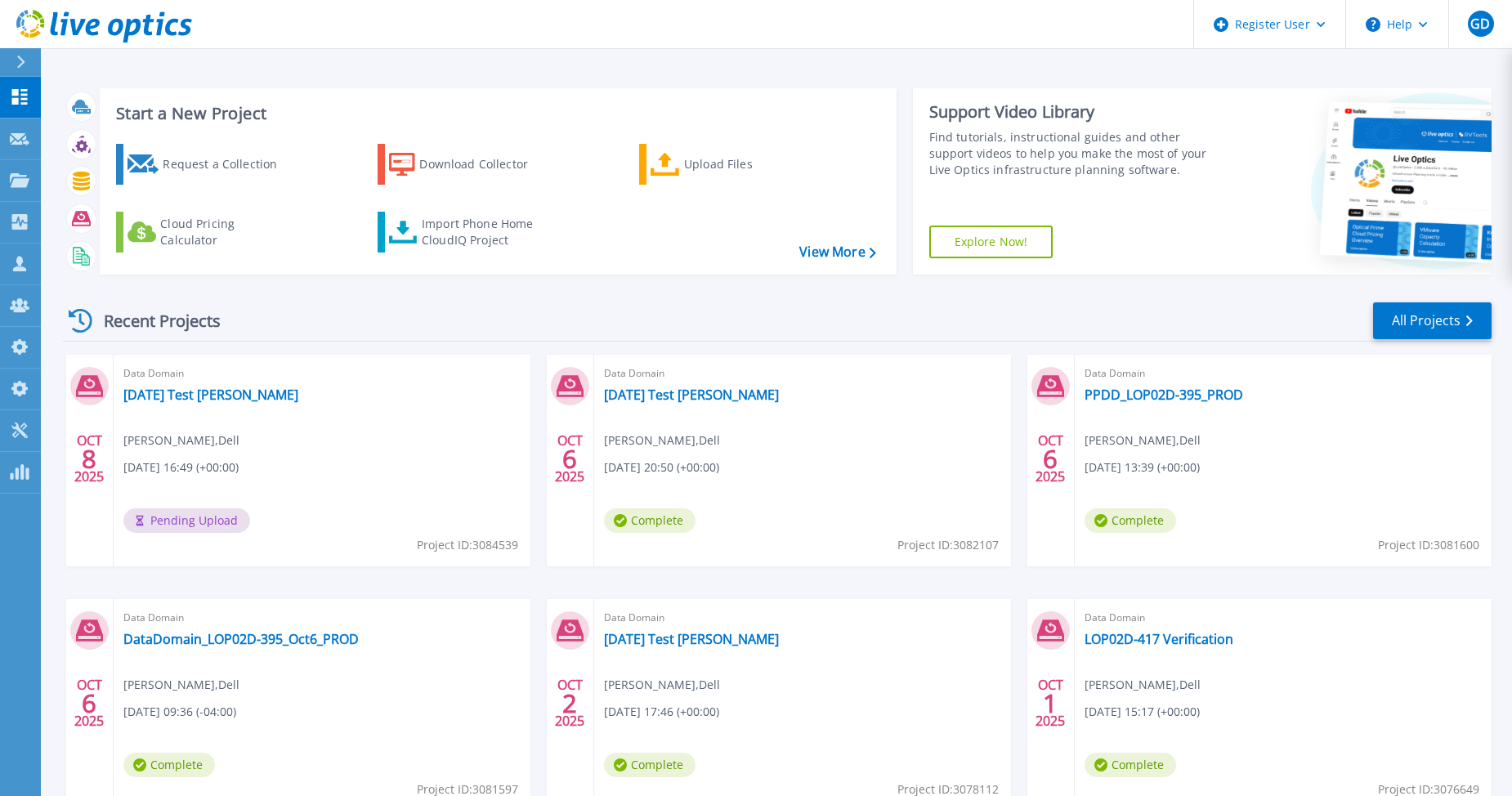
click at [31, 100] on link "Dashboard Dashboard" at bounding box center [20, 97] width 41 height 42
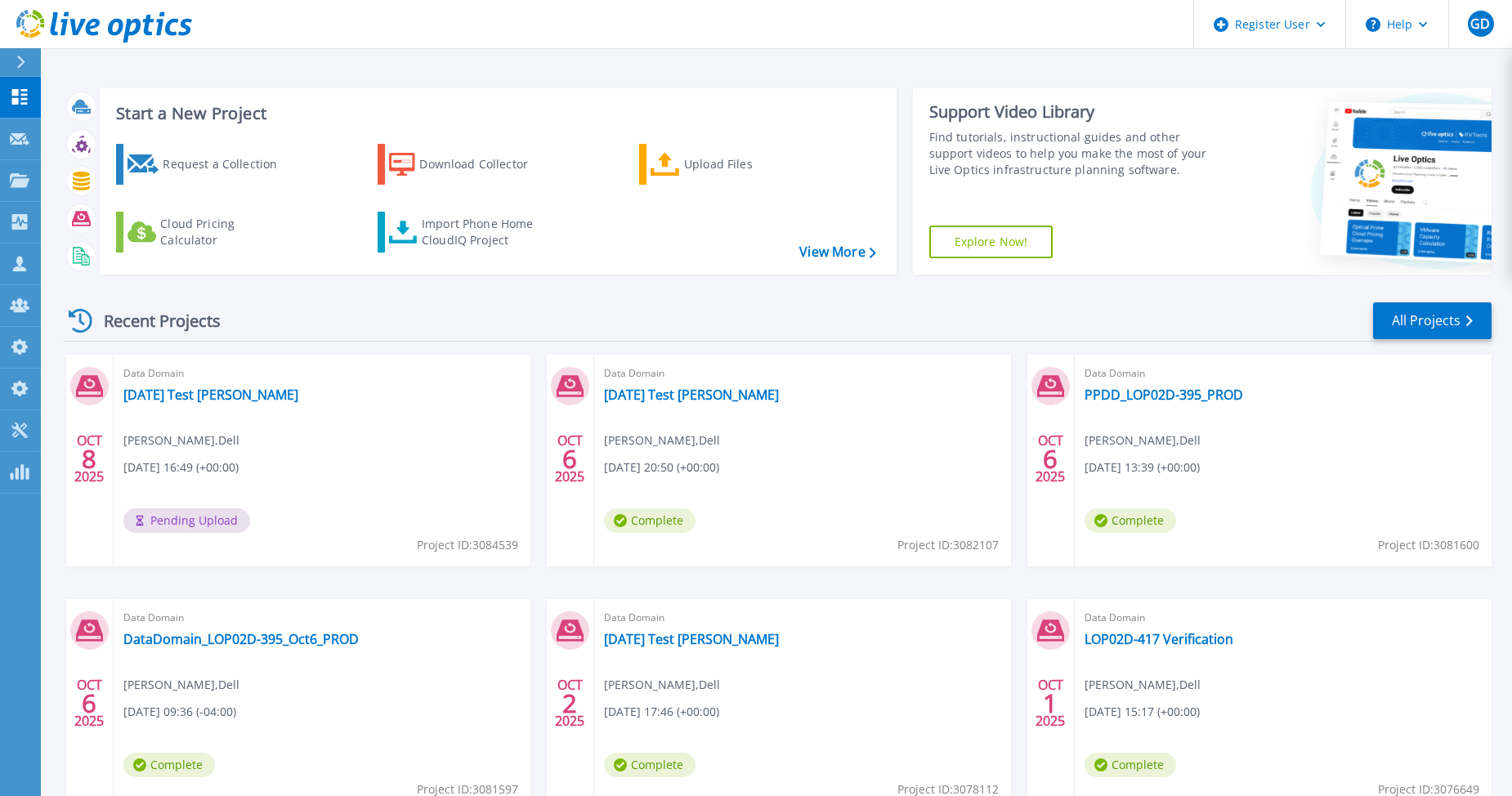
click at [31, 100] on link "Dashboard Dashboard" at bounding box center [20, 97] width 41 height 42
click at [15, 86] on link "Dashboard Dashboard" at bounding box center [20, 97] width 41 height 42
click at [169, 397] on link "[DATE] Test [PERSON_NAME]" at bounding box center [210, 395] width 175 height 17
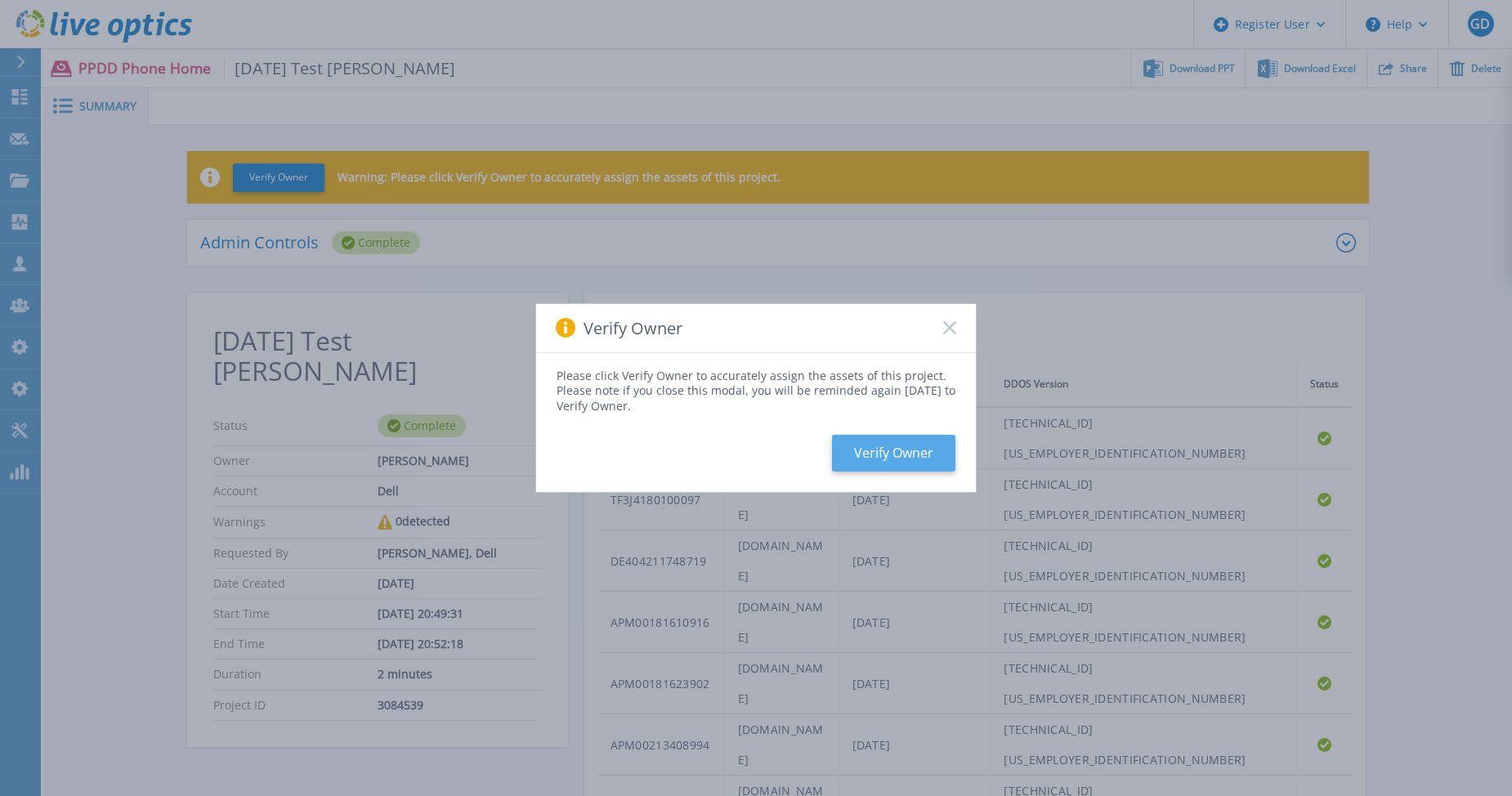
click at [941, 447] on button "Verify Owner" at bounding box center [893, 453] width 123 height 37
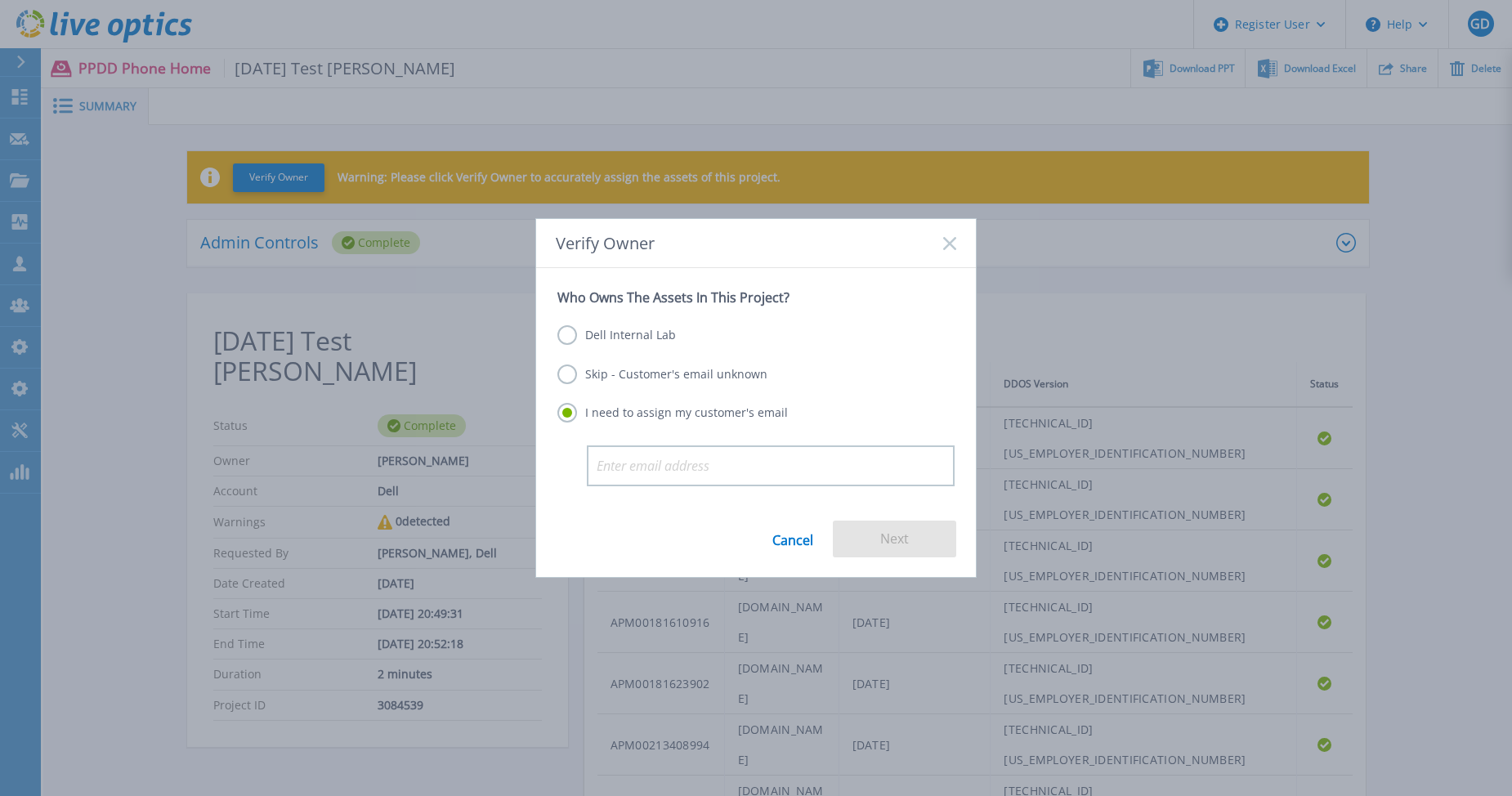
click at [665, 339] on label "Dell Internal Lab" at bounding box center [616, 335] width 119 height 19
click at [0, 0] on input "Dell Internal Lab" at bounding box center [0, 0] width 0 height 0
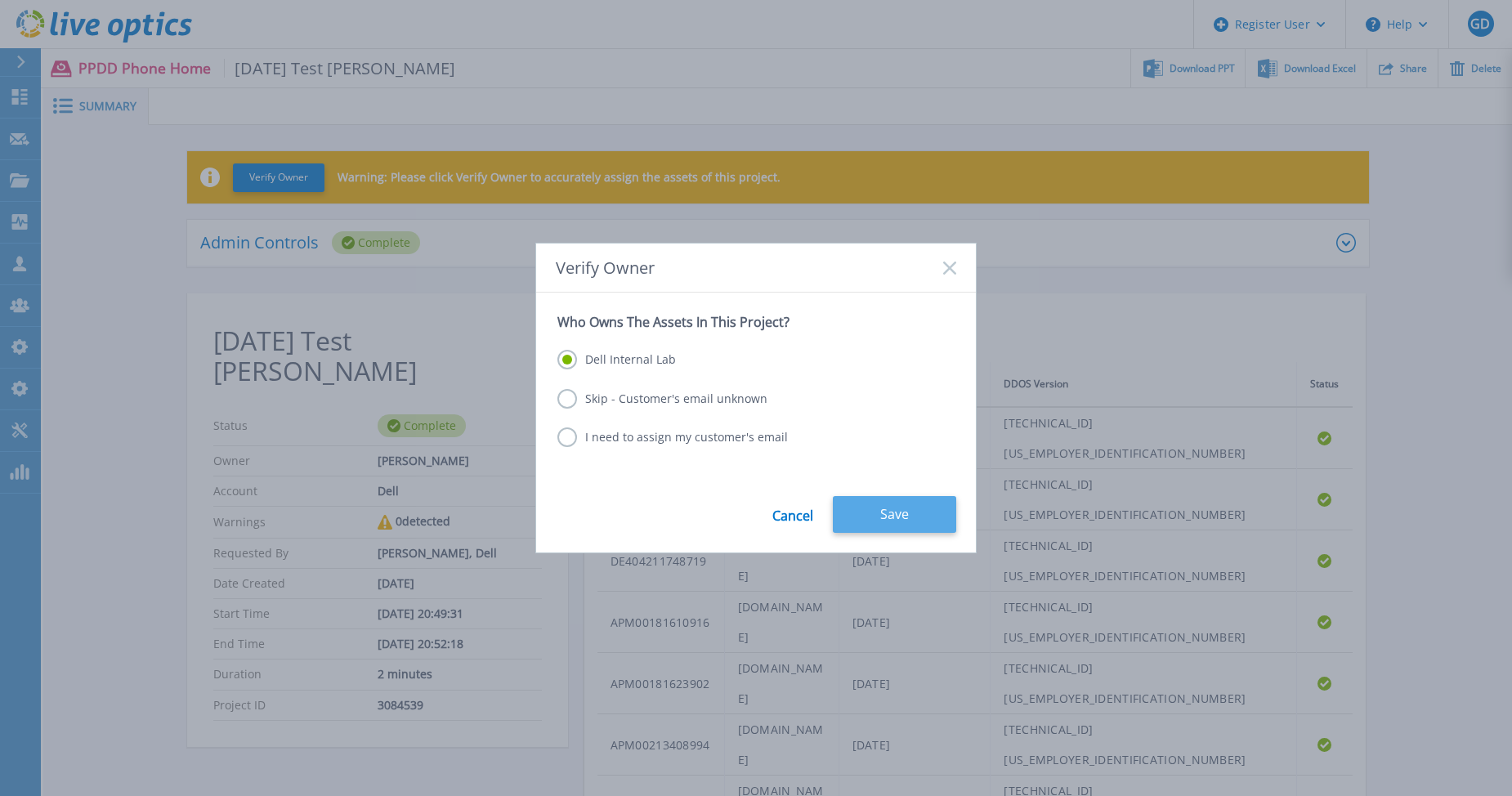
click at [892, 512] on button "Save" at bounding box center [894, 514] width 123 height 37
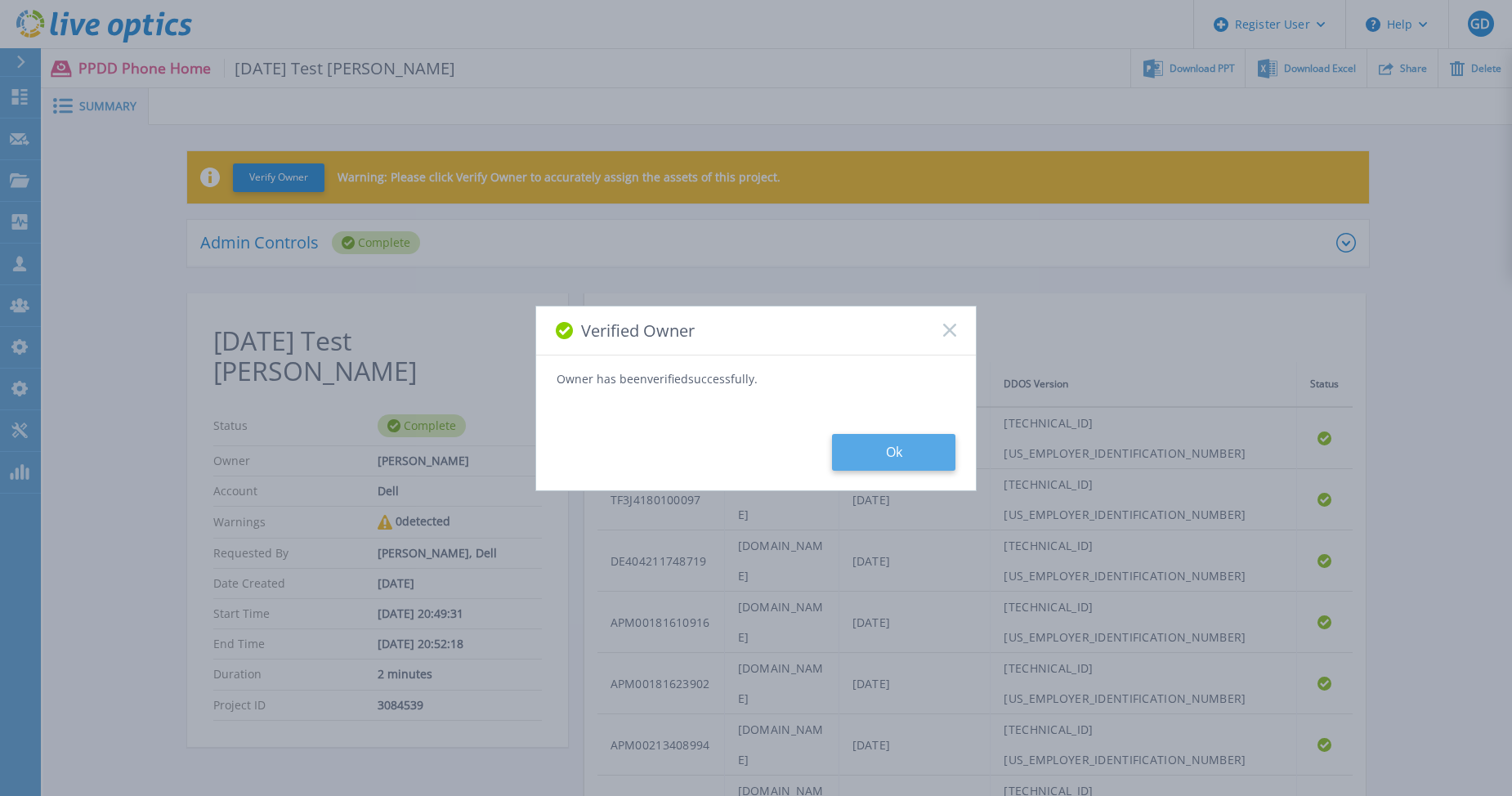
click at [896, 449] on button "Ok" at bounding box center [893, 452] width 123 height 37
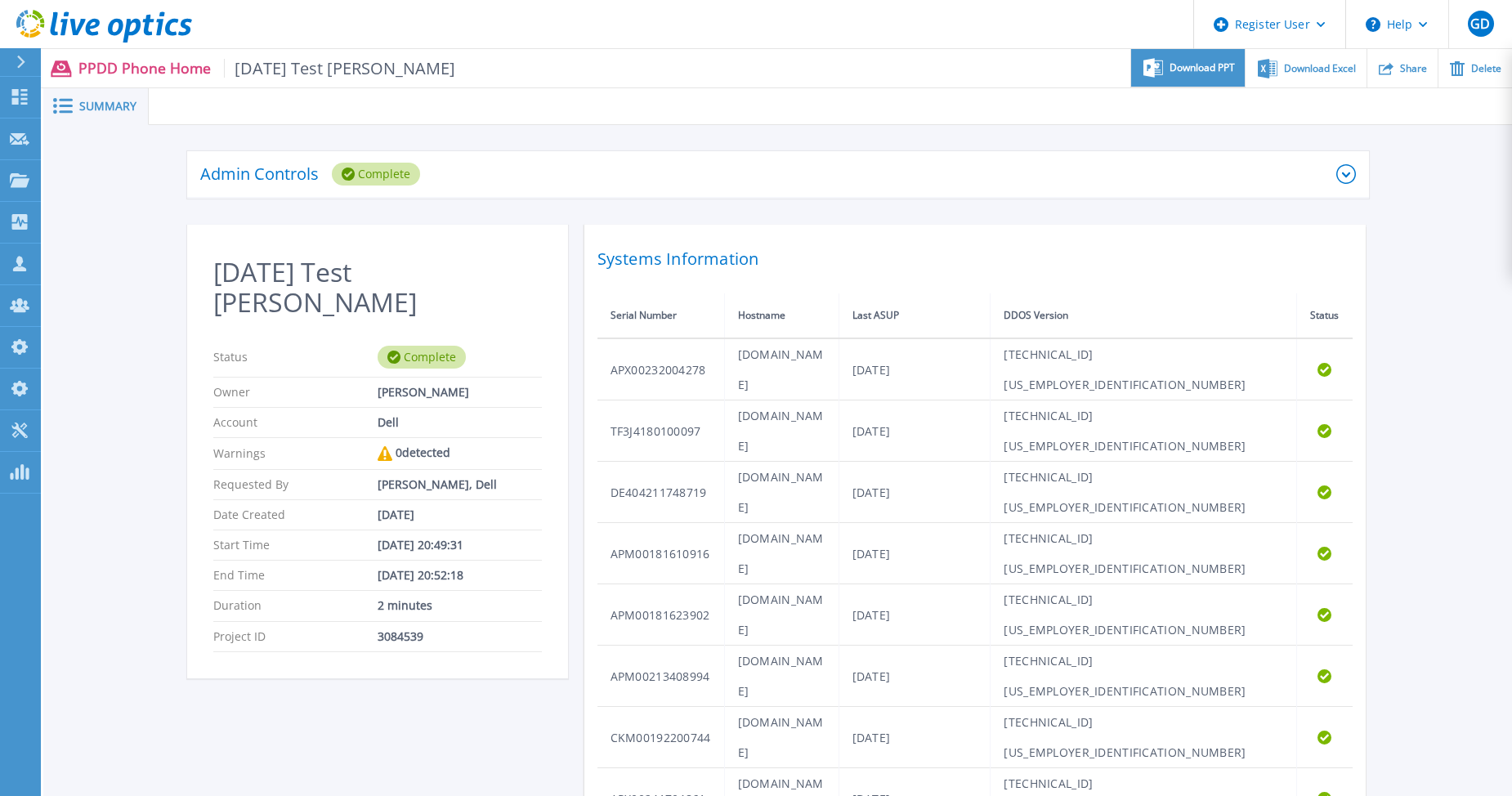
click at [1189, 76] on div "Download PPT" at bounding box center [1188, 68] width 114 height 38
click at [1286, 75] on div "Download Excel" at bounding box center [1305, 68] width 121 height 38
click at [18, 103] on icon at bounding box center [19, 96] width 16 height 16
